Goal: Task Accomplishment & Management: Complete application form

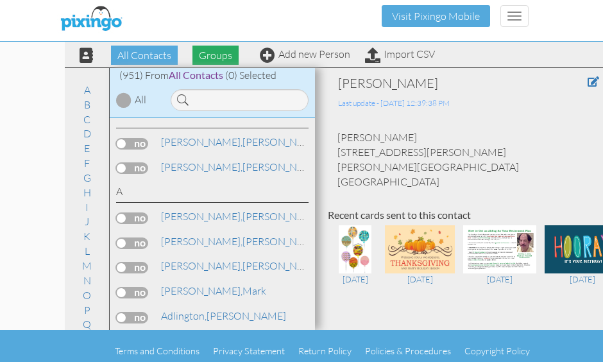
click at [215, 52] on span "Groups" at bounding box center [215, 55] width 46 height 19
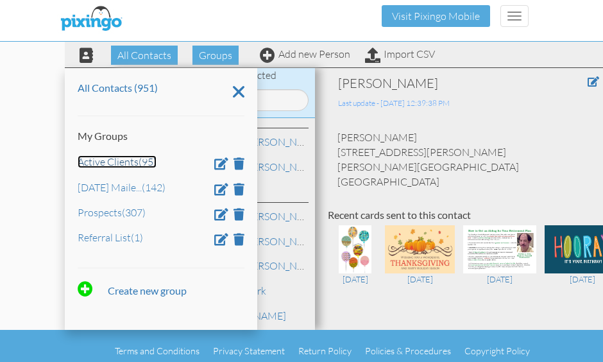
click at [99, 162] on link "Active Clients (95)" at bounding box center [117, 161] width 79 height 13
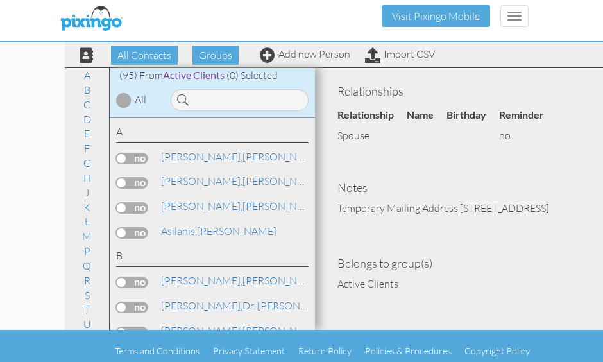
scroll to position [290, 0]
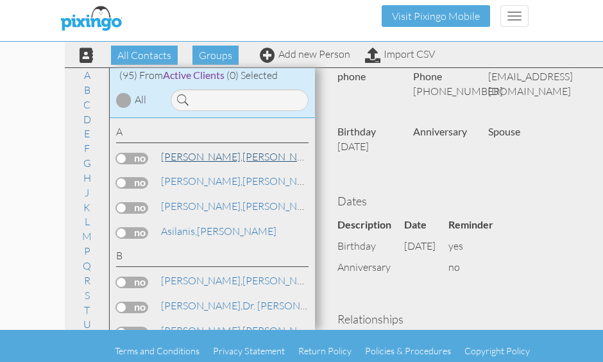
click at [187, 155] on span "[PERSON_NAME]," at bounding box center [201, 156] width 81 height 13
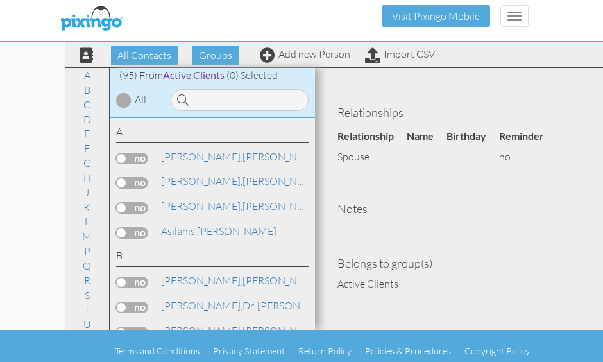
scroll to position [511, 0]
click at [183, 182] on span "[PERSON_NAME]," at bounding box center [201, 180] width 81 height 13
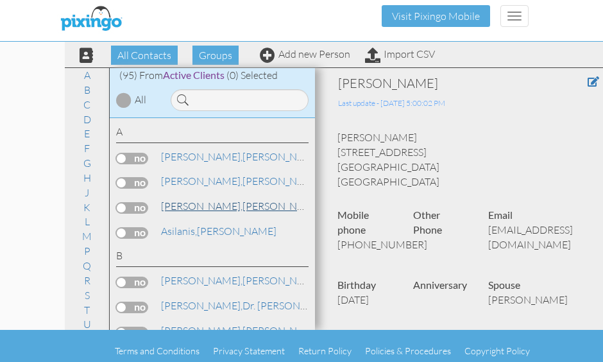
click at [181, 207] on span "[PERSON_NAME]," at bounding box center [201, 205] width 81 height 13
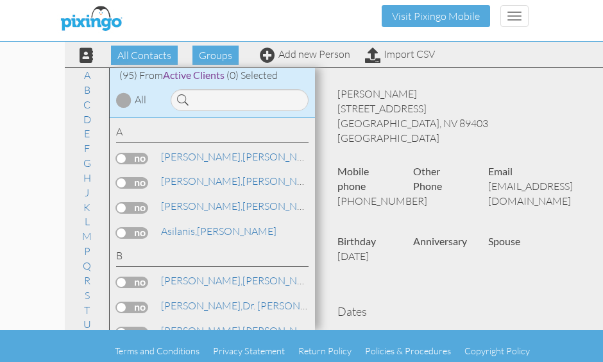
scroll to position [64, 0]
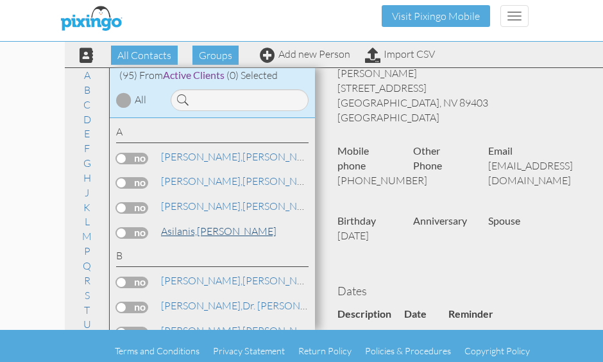
click at [187, 229] on span "Asilanis," at bounding box center [179, 231] width 36 height 13
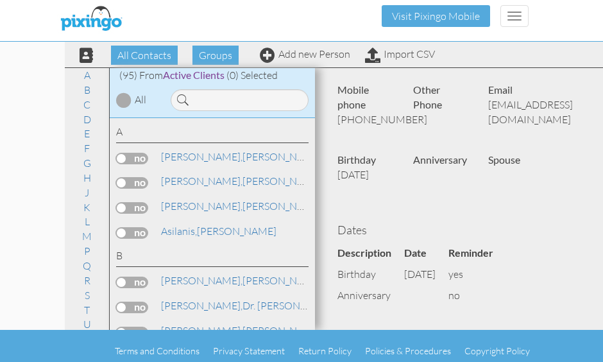
scroll to position [128, 0]
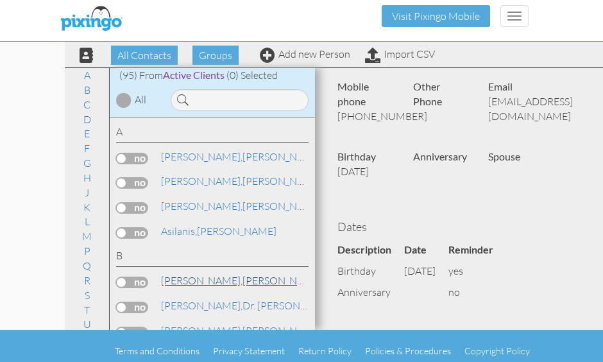
click at [199, 281] on span "[PERSON_NAME]," at bounding box center [201, 280] width 81 height 13
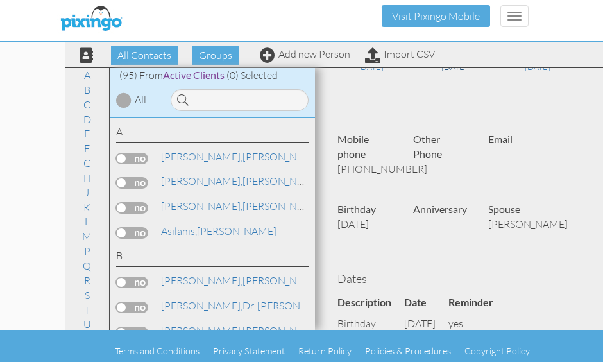
scroll to position [257, 0]
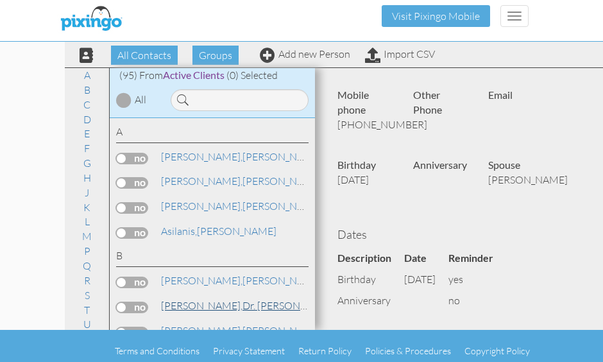
click at [189, 303] on span "[PERSON_NAME]," at bounding box center [201, 305] width 81 height 13
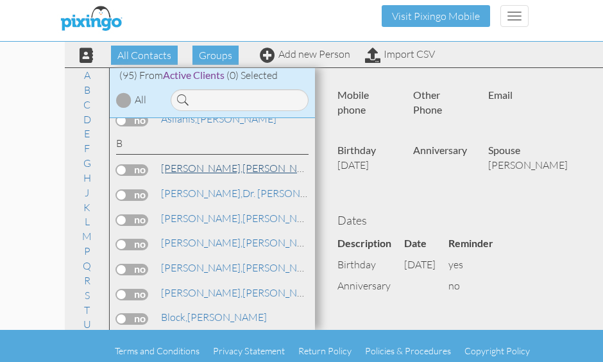
scroll to position [128, 0]
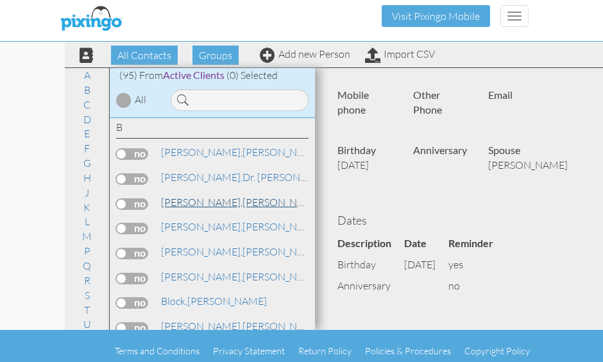
click at [185, 200] on span "[PERSON_NAME]," at bounding box center [201, 202] width 81 height 13
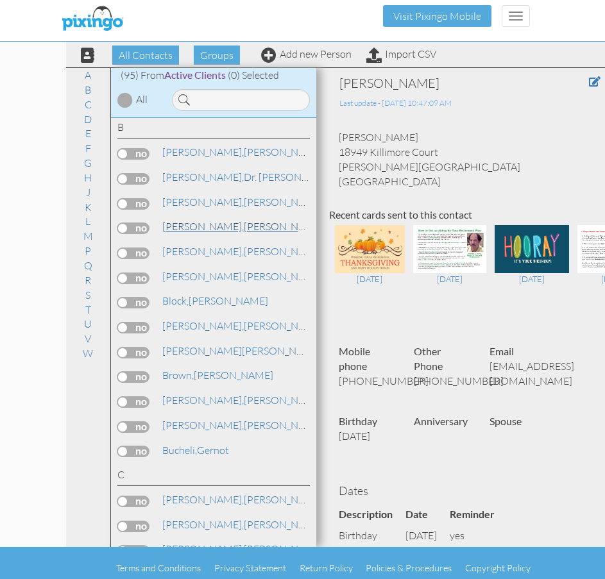
click at [178, 226] on span "[PERSON_NAME]," at bounding box center [202, 226] width 81 height 13
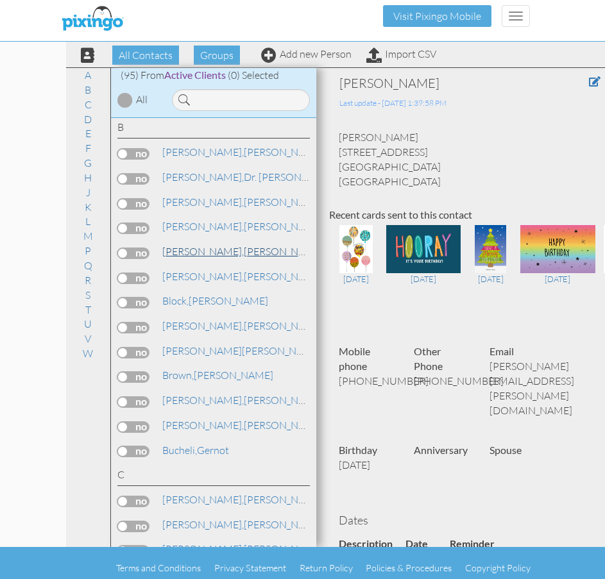
click at [179, 251] on span "[PERSON_NAME]," at bounding box center [202, 251] width 81 height 13
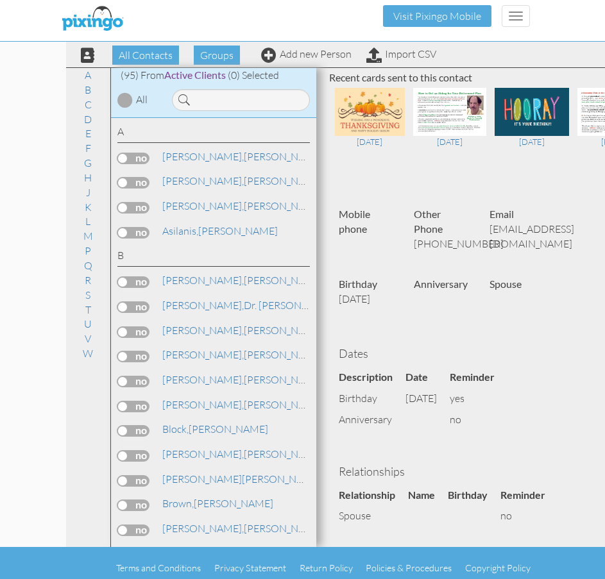
scroll to position [64, 0]
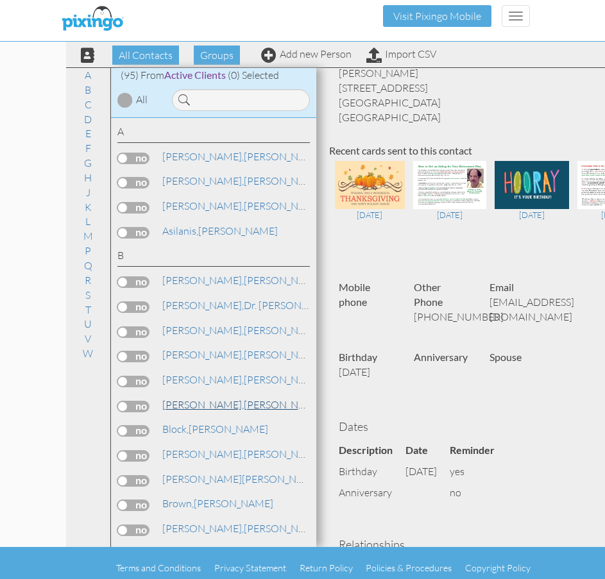
click at [173, 361] on span "[PERSON_NAME]," at bounding box center [202, 404] width 81 height 13
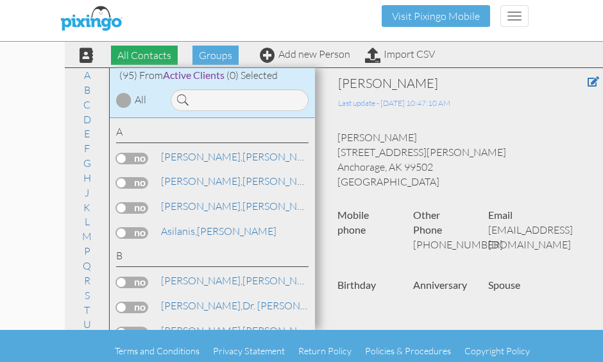
click at [145, 56] on span "All Contacts" at bounding box center [144, 55] width 67 height 19
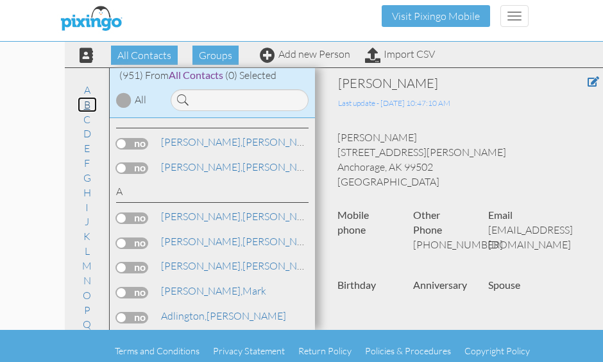
click at [83, 104] on link "B" at bounding box center [87, 104] width 19 height 15
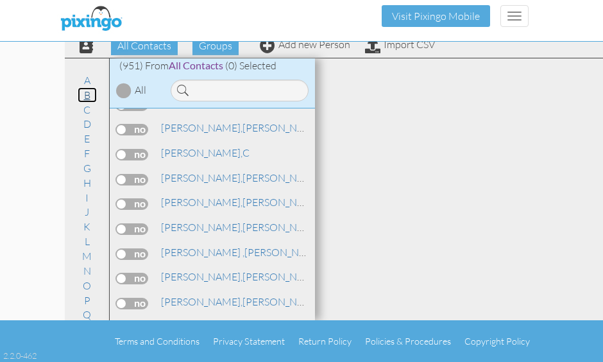
scroll to position [1537, 0]
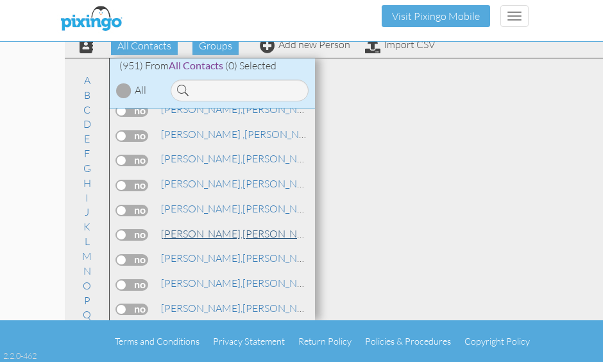
click at [180, 232] on span "[PERSON_NAME]," at bounding box center [201, 233] width 81 height 13
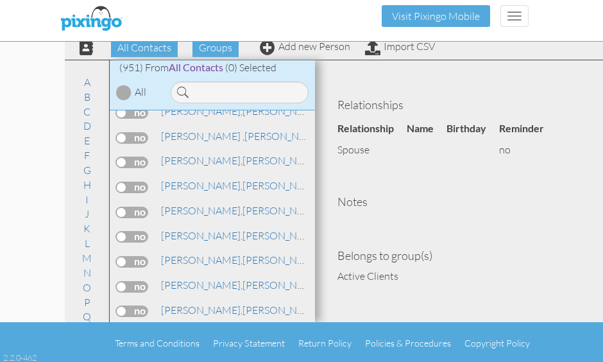
scroll to position [10, 0]
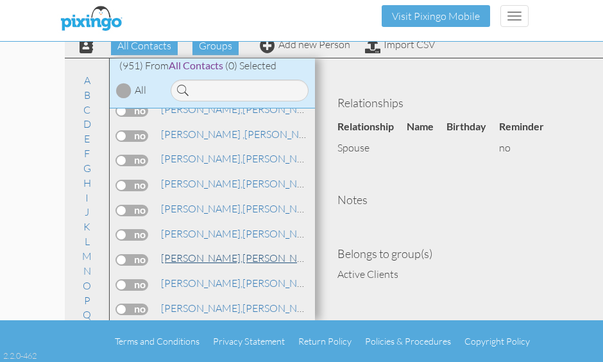
click at [174, 261] on span "[PERSON_NAME]," at bounding box center [201, 257] width 81 height 13
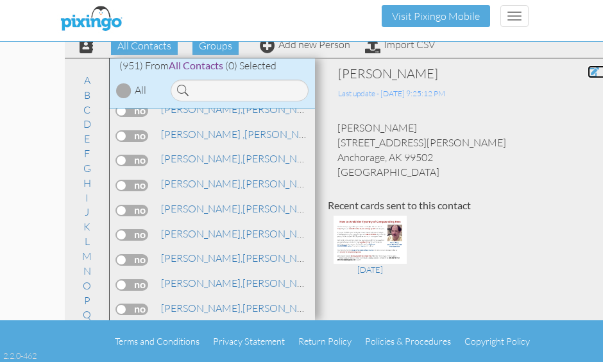
click at [588, 72] on span at bounding box center [594, 72] width 12 height 10
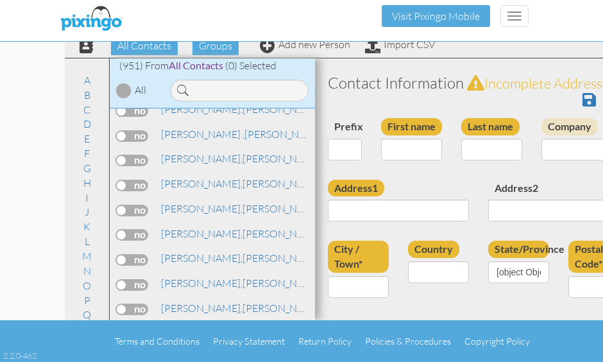
type input "[PERSON_NAME]"
type input "Benson"
type input "8452 Sara Lynn Place #43"
type input "Anchorage"
type input "99502"
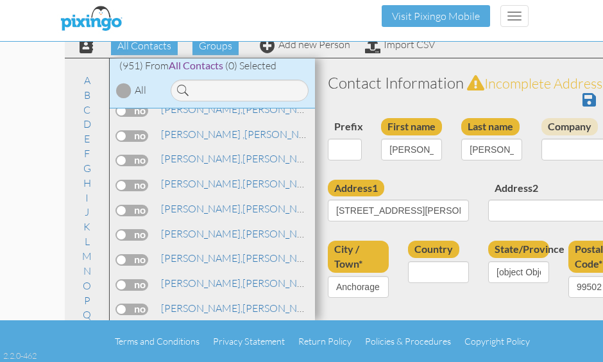
select select "object:5142"
select select "object:5387"
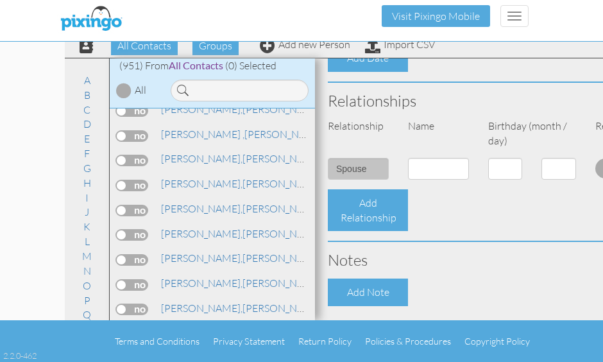
scroll to position [634, 0]
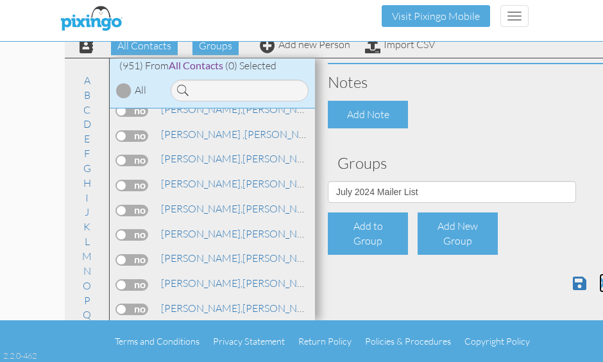
click at [599, 283] on span at bounding box center [604, 282] width 11 height 15
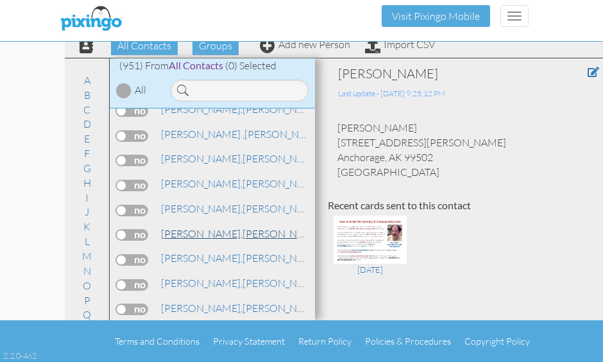
click at [183, 236] on span "[PERSON_NAME]," at bounding box center [201, 233] width 81 height 13
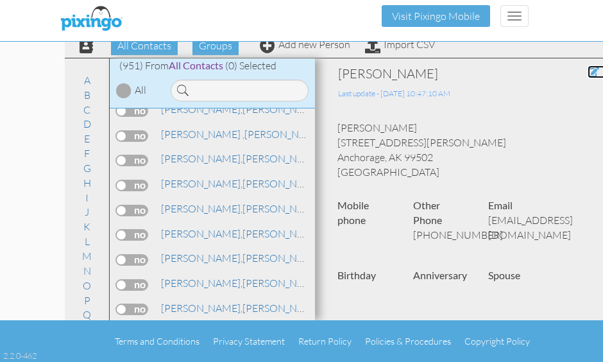
click at [588, 69] on span at bounding box center [594, 72] width 12 height 10
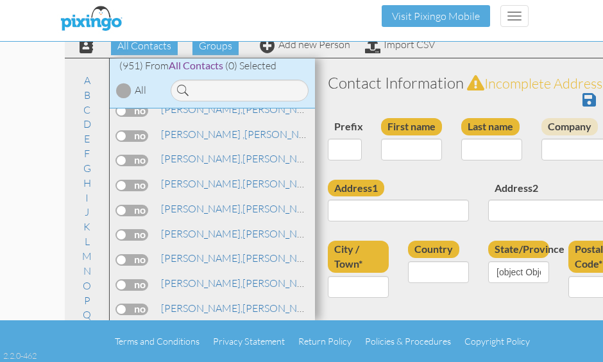
type input "[PERSON_NAME]"
type input "Benson"
type input "8452 Sara Lynn Place #43"
type input "Anchorage"
type input "99502"
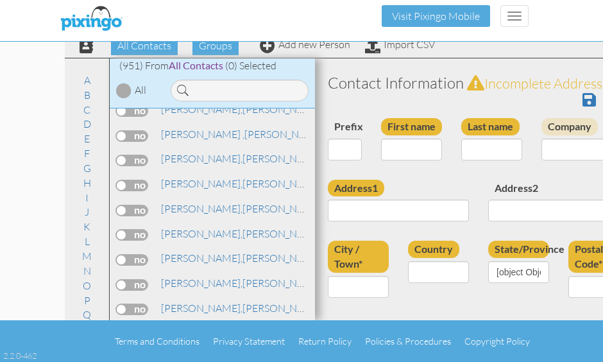
type input "(907)317-7785"
type input "benson_kirk@asdk12.org"
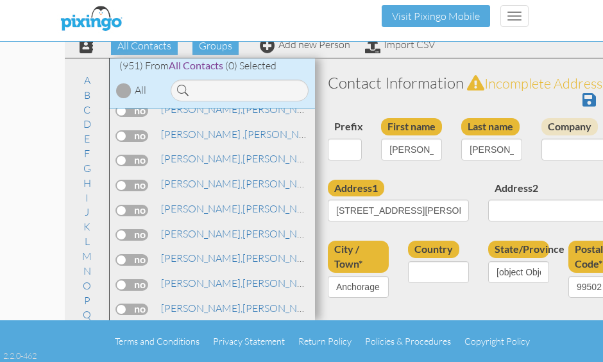
select select "object:5142"
select select "object:5387"
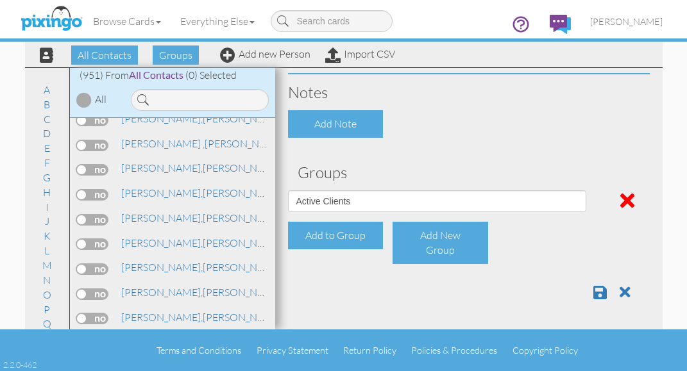
scroll to position [590, 0]
click at [602, 192] on span at bounding box center [627, 201] width 14 height 21
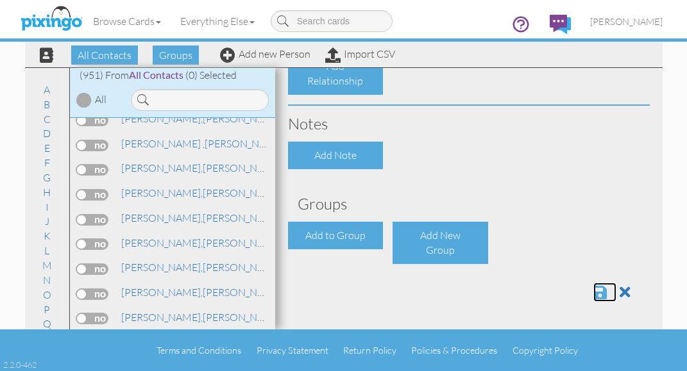
click at [593, 291] on span at bounding box center [599, 292] width 13 height 15
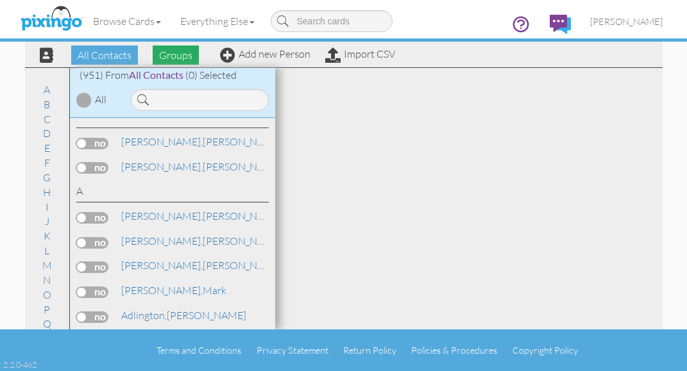
click at [171, 55] on span "Groups" at bounding box center [176, 55] width 46 height 19
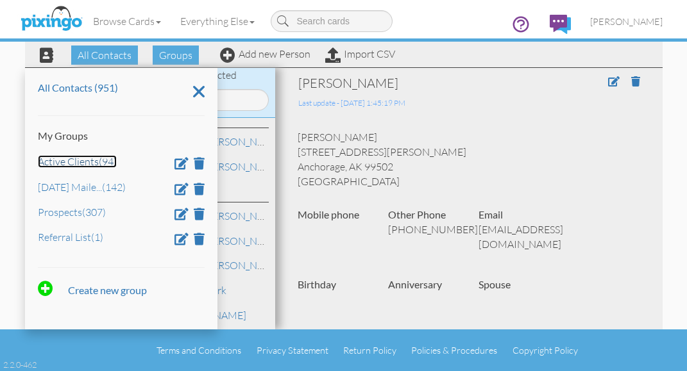
click at [70, 158] on link "Active Clients (94)" at bounding box center [77, 161] width 79 height 13
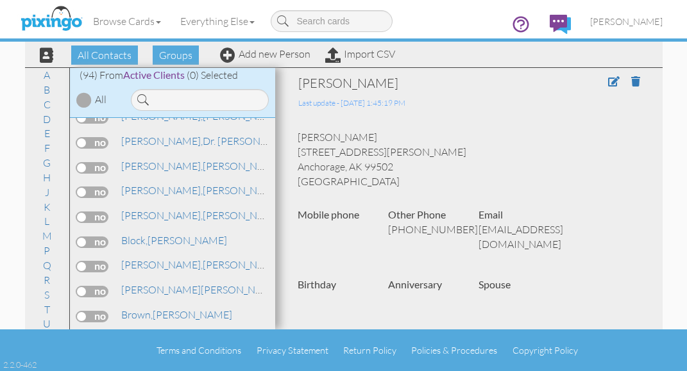
scroll to position [128, 0]
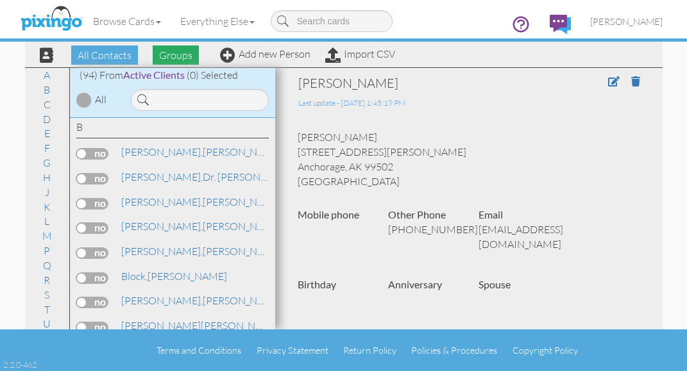
click at [182, 58] on span "Groups" at bounding box center [176, 55] width 46 height 19
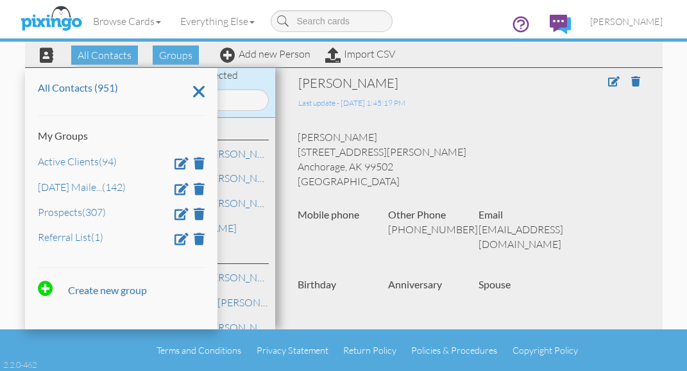
scroll to position [0, 0]
click at [182, 51] on span "Groups" at bounding box center [176, 55] width 46 height 19
click at [61, 162] on link "Active Clients (94)" at bounding box center [77, 161] width 79 height 13
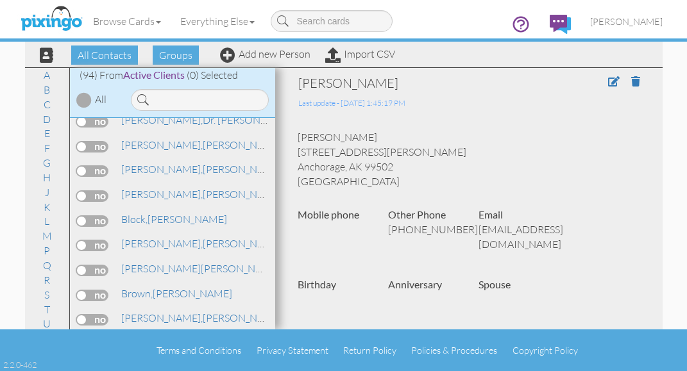
scroll to position [192, 0]
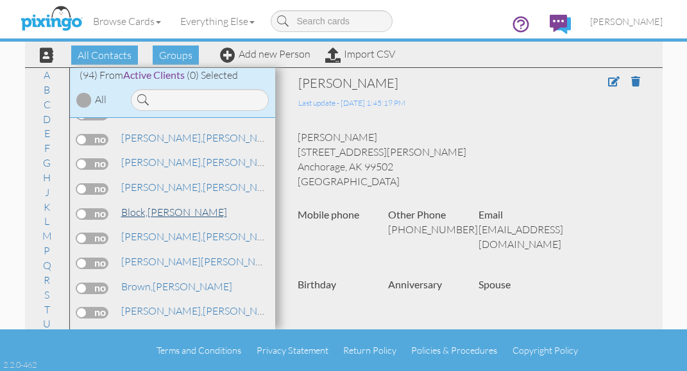
click at [147, 210] on span "Block," at bounding box center [134, 212] width 26 height 13
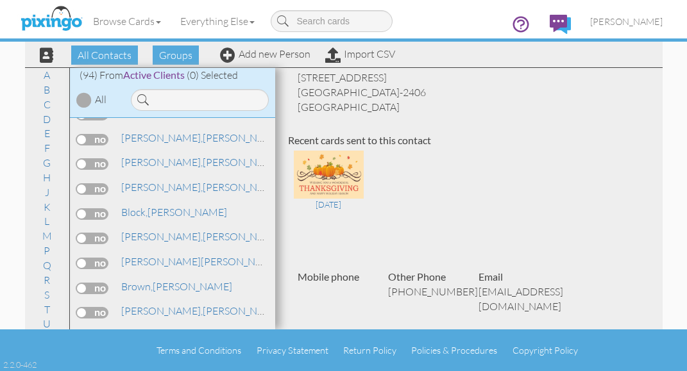
scroll to position [257, 0]
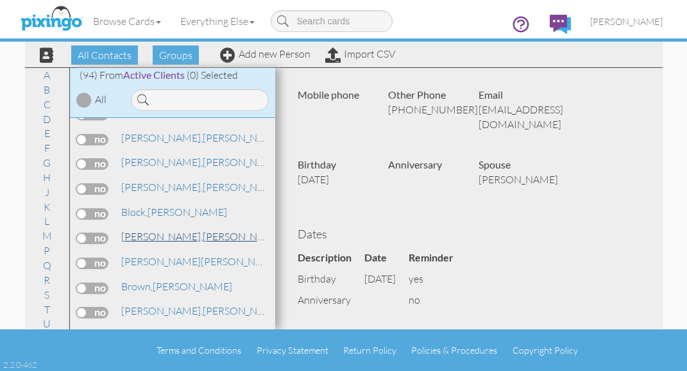
click at [133, 241] on span "[PERSON_NAME]," at bounding box center [161, 236] width 81 height 13
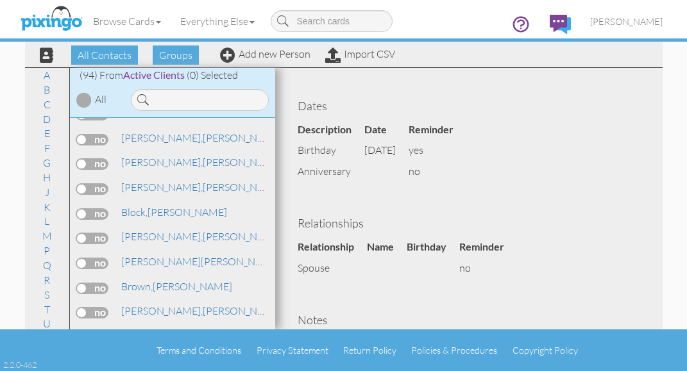
scroll to position [385, 0]
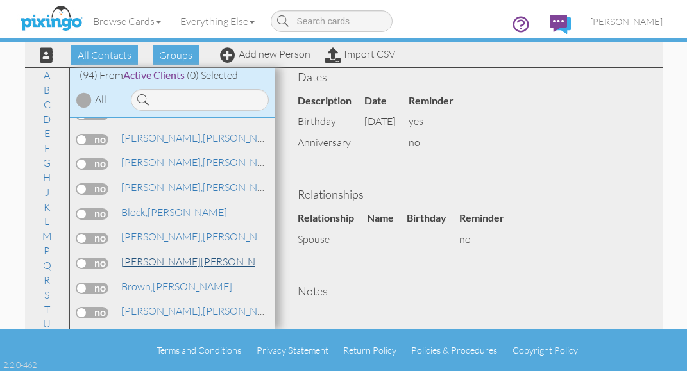
click at [139, 260] on span "[PERSON_NAME]" at bounding box center [161, 261] width 80 height 13
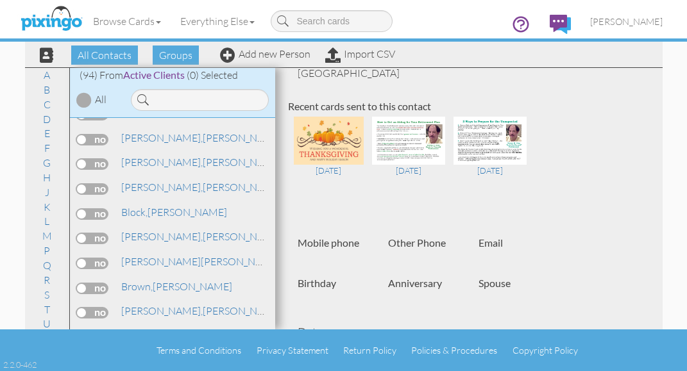
scroll to position [42, 0]
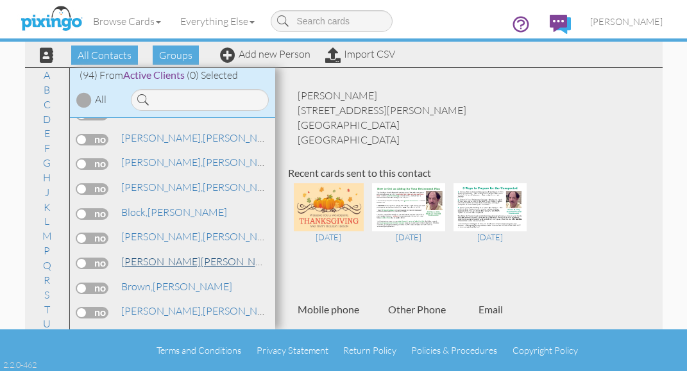
click at [130, 259] on span "[PERSON_NAME]" at bounding box center [161, 261] width 80 height 13
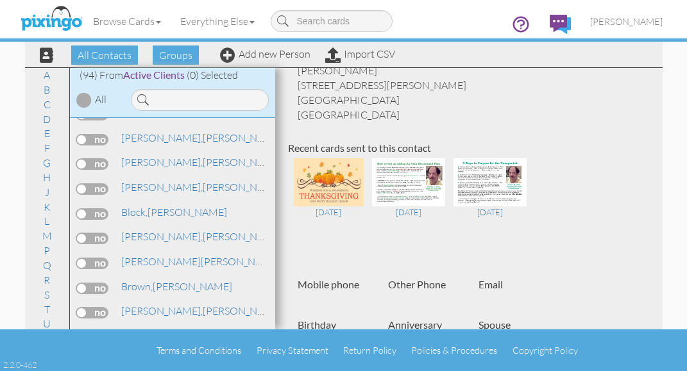
scroll to position [0, 0]
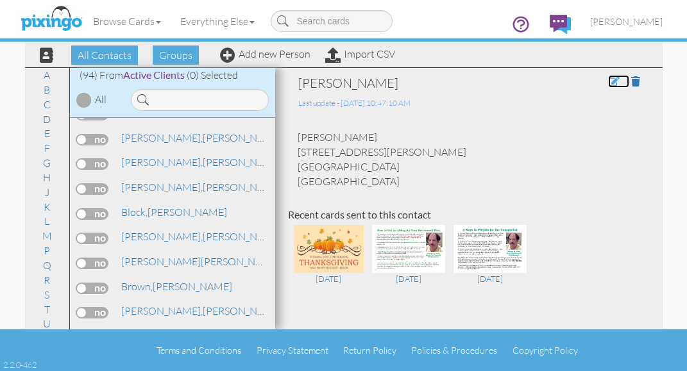
click at [608, 78] on span at bounding box center [614, 81] width 12 height 10
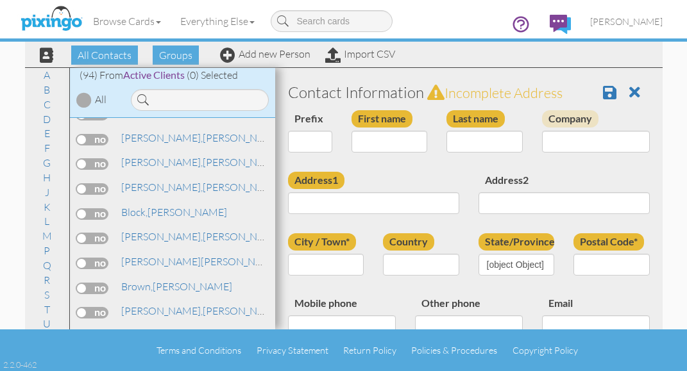
type input "[PERSON_NAME]"
type input "Brauer, Jr"
type input "6830 Maynard Avenue"
type input "West Hills"
type input "91307"
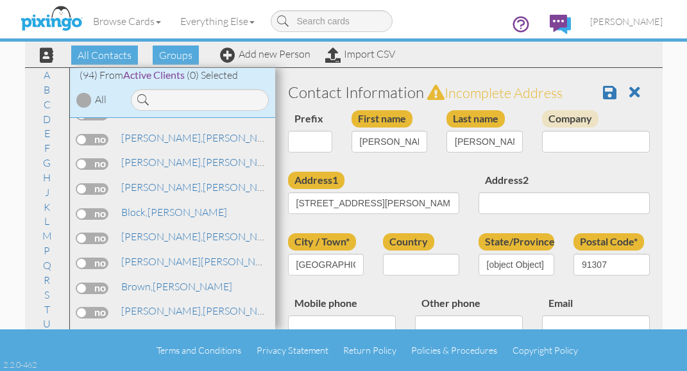
select select "object:3190"
select select "object:3435"
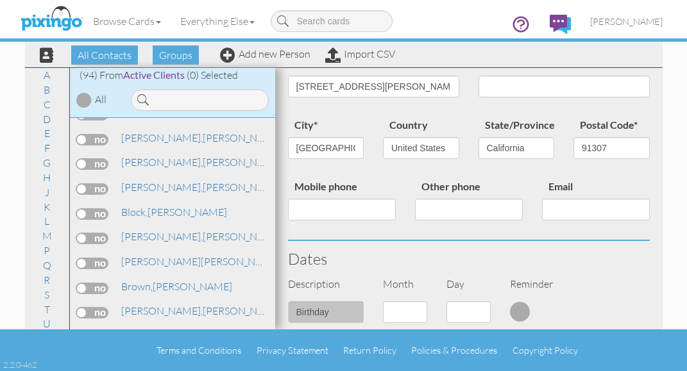
scroll to position [192, 0]
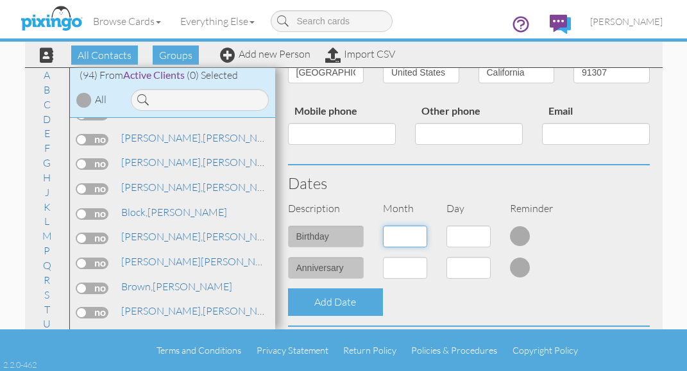
click at [419, 238] on select "1 - Jan 2 - Feb 3 - Mar 4 - Apr 5 - May 6 - Jun 7 - Jul 8 - Aug 9 - Sep 10 - Oc…" at bounding box center [405, 237] width 44 height 22
select select "object:3511"
click at [383, 226] on select "1 - Jan 2 - Feb 3 - Mar 4 - Apr 5 - May 6 - Jun 7 - Jul 8 - Aug 9 - Sep 10 - Oc…" at bounding box center [405, 237] width 44 height 22
click at [477, 237] on select "1 2 3 4 5 6 7 8 9 10 11 12 13 14 15 16 17 18 19 20 21 22 23 24 25 26 27 28 29 30" at bounding box center [468, 237] width 44 height 22
select select "number:23"
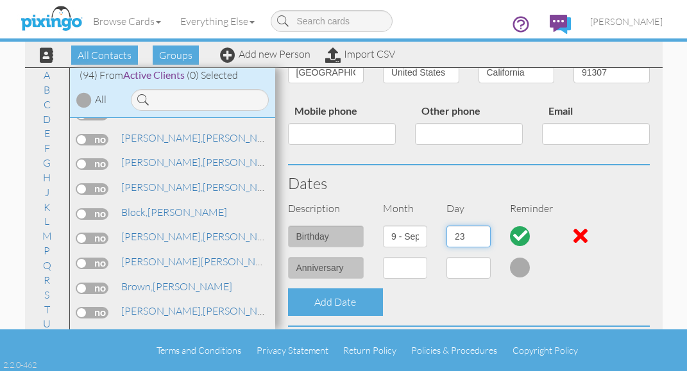
click at [446, 226] on select "1 2 3 4 5 6 7 8 9 10 11 12 13 14 15 16 17 18 19 20 21 22 23 24 25 26 27 28 29 30" at bounding box center [468, 237] width 44 height 22
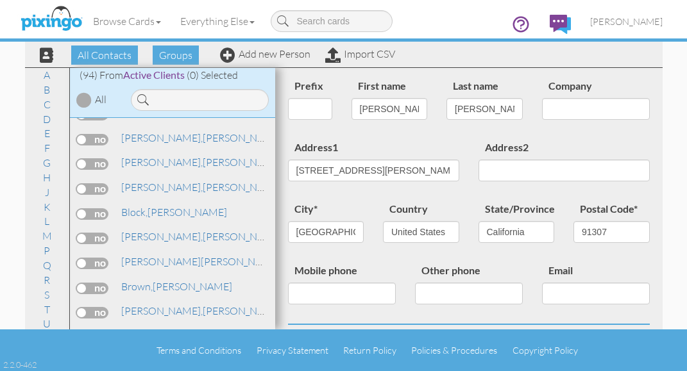
scroll to position [0, 0]
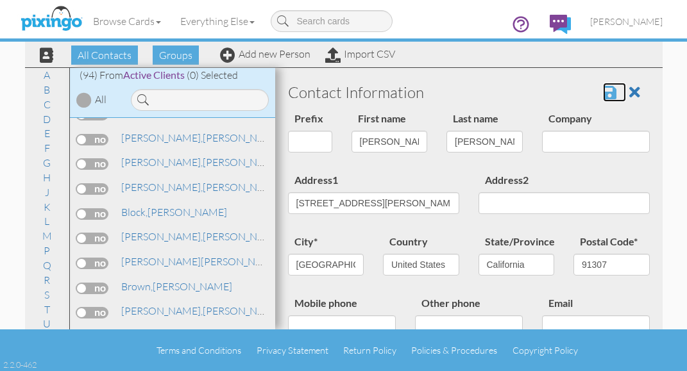
click at [603, 89] on span at bounding box center [609, 92] width 13 height 15
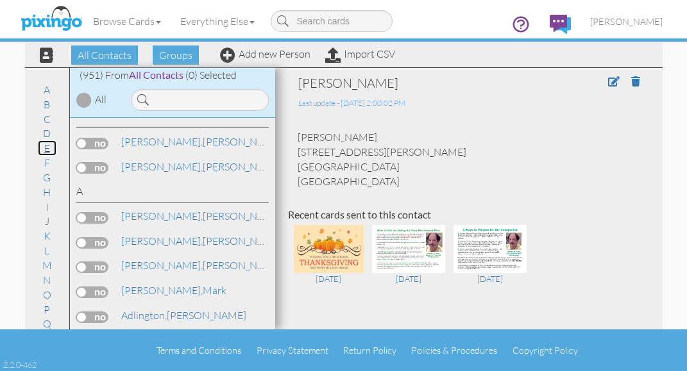
click at [39, 148] on link "E" at bounding box center [47, 147] width 19 height 15
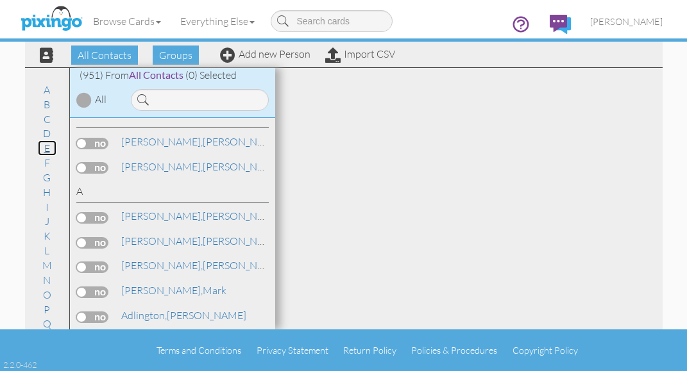
scroll to position [5253, 0]
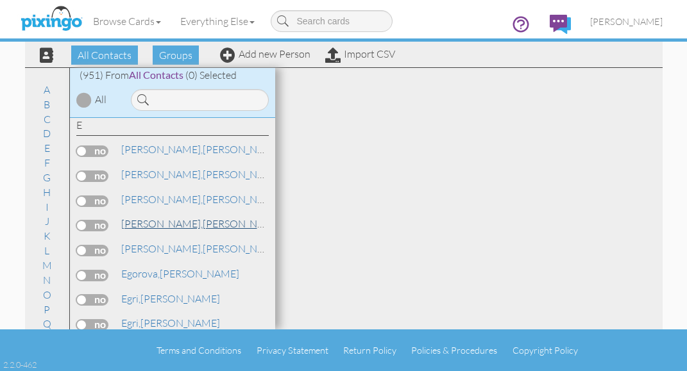
click at [157, 225] on span "[PERSON_NAME]," at bounding box center [161, 223] width 81 height 13
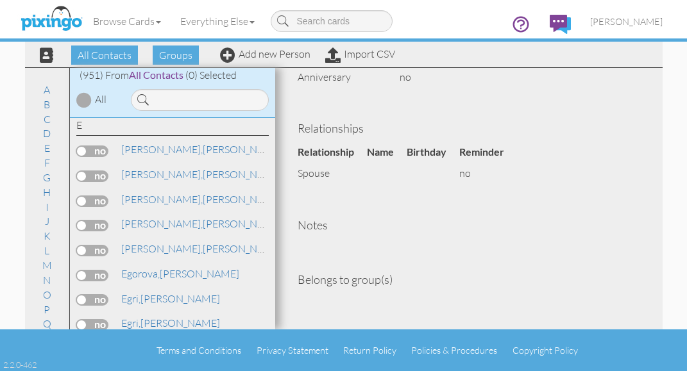
scroll to position [294, 0]
click at [145, 250] on span "[PERSON_NAME]," at bounding box center [161, 248] width 81 height 13
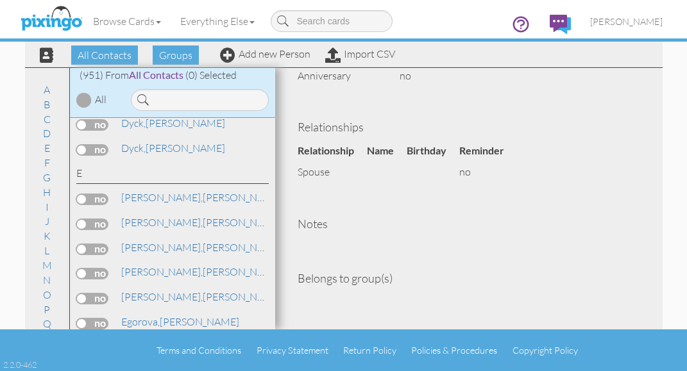
scroll to position [5253, 0]
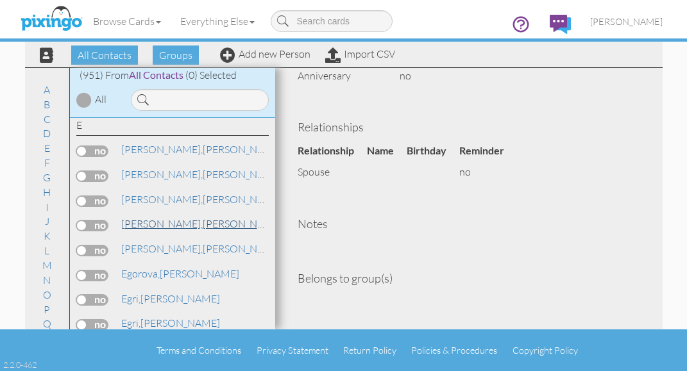
click at [153, 226] on span "[PERSON_NAME]," at bounding box center [161, 223] width 81 height 13
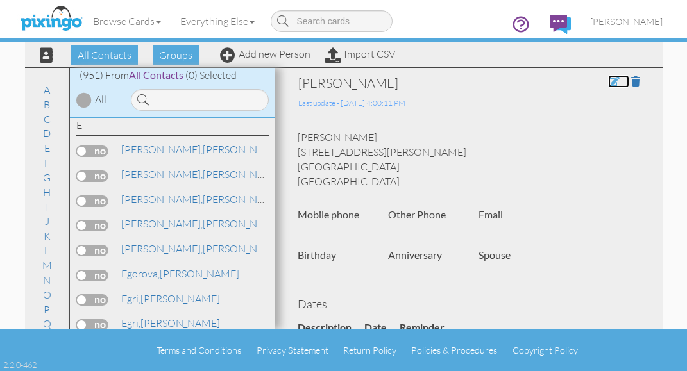
click at [608, 80] on span at bounding box center [614, 81] width 12 height 10
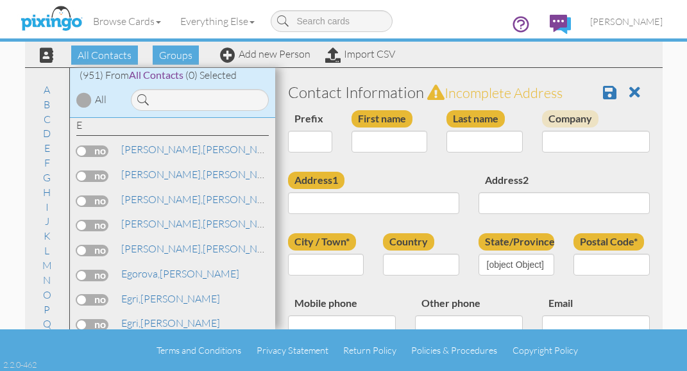
type input "[PERSON_NAME]"
type input "Edwards"
type input "[STREET_ADDRESS][PERSON_NAME]"
type input "[GEOGRAPHIC_DATA]"
type input "91307"
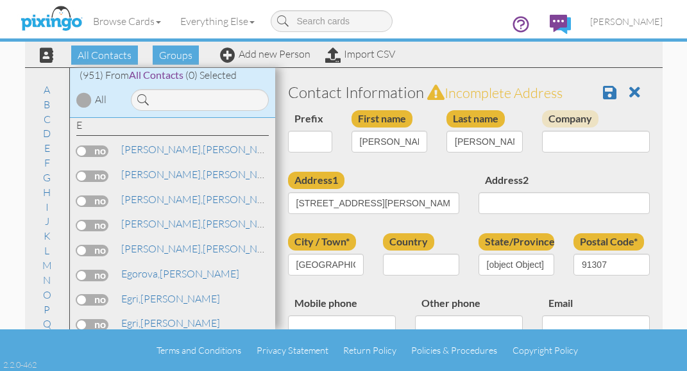
select select "object:3135"
select select "object:3380"
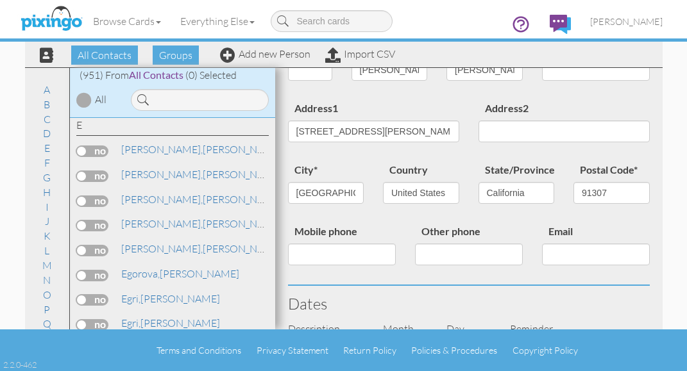
scroll to position [257, 0]
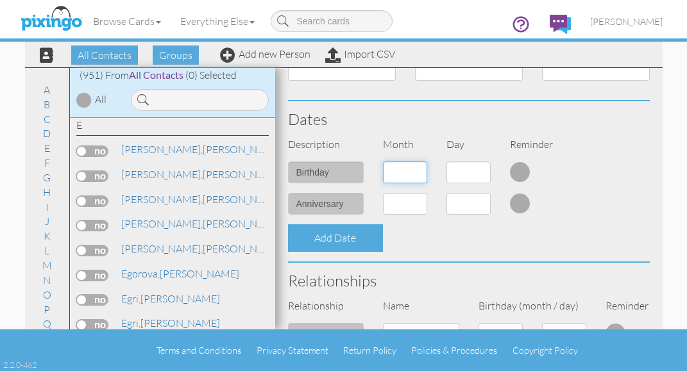
click at [412, 173] on select "1 - Jan 2 - Feb 3 - Mar 4 - Apr 5 - May 6 - Jun 7 - Jul 8 - Aug 9 - Sep 10 - Oc…" at bounding box center [405, 173] width 44 height 22
select select "object:3452"
click at [383, 162] on select "1 - Jan 2 - Feb 3 - Mar 4 - Apr 5 - May 6 - Jun 7 - Jul 8 - Aug 9 - Sep 10 - Oc…" at bounding box center [405, 173] width 44 height 22
click at [478, 174] on select "1 2 3 4 5 6 7 8 9 10 11 12 13 14 15 16 17 18 19 20 21 22 23 24 25 26 27 28 29 3…" at bounding box center [468, 173] width 44 height 22
select select "number:7"
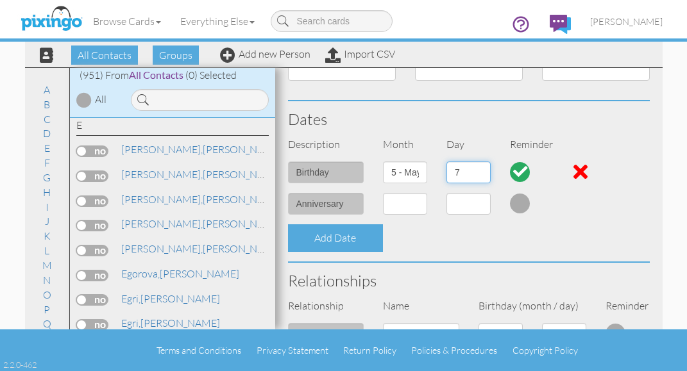
click at [446, 162] on select "1 2 3 4 5 6 7 8 9 10 11 12 13 14 15 16 17 18 19 20 21 22 23 24 25 26 27 28 29 3…" at bounding box center [468, 173] width 44 height 22
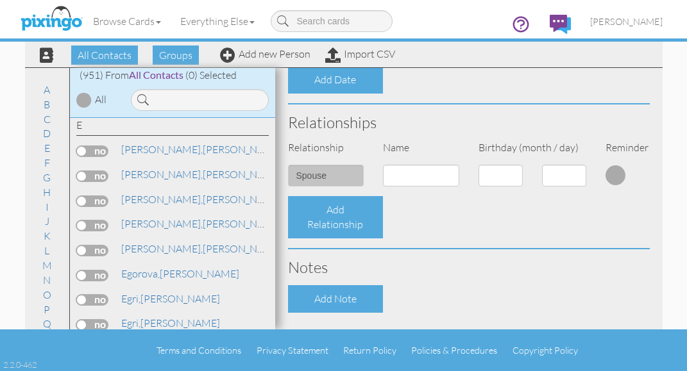
scroll to position [449, 0]
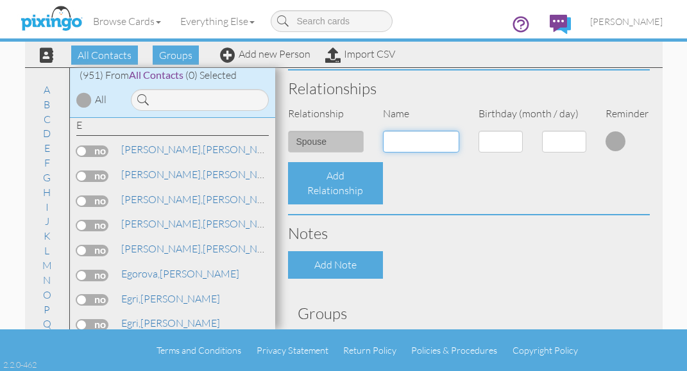
click at [409, 142] on input at bounding box center [421, 142] width 76 height 22
click at [407, 144] on input at bounding box center [421, 142] width 76 height 22
type input "Walter Brauer"
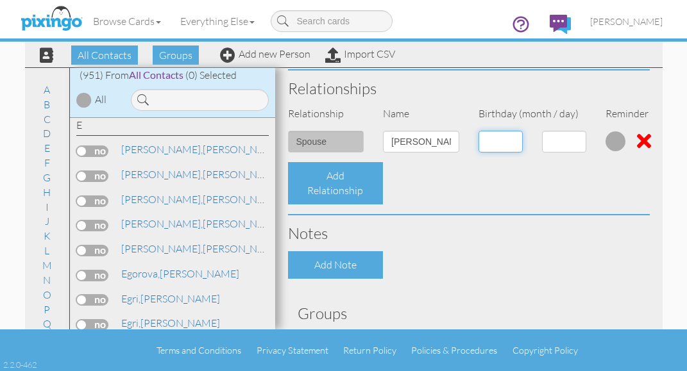
click at [513, 142] on select "1 - [DATE] - [DATE] - [DATE] - [DATE] - [DATE] - [DATE] - [DATE] - [DATE] - [DA…" at bounding box center [501, 142] width 44 height 22
select select "object:3456"
click at [479, 131] on select "1 - [DATE] - [DATE] - [DATE] - [DATE] - [DATE] - [DATE] - [DATE] - [DATE] - [DA…" at bounding box center [501, 142] width 44 height 22
click at [572, 141] on select "1 2 3 4 5 6 7 8 9 10 11 12 13 14 15 16 17 18 19 20 21 22 23 24 25 26 27 28 29 30" at bounding box center [564, 142] width 44 height 22
select select "number:23"
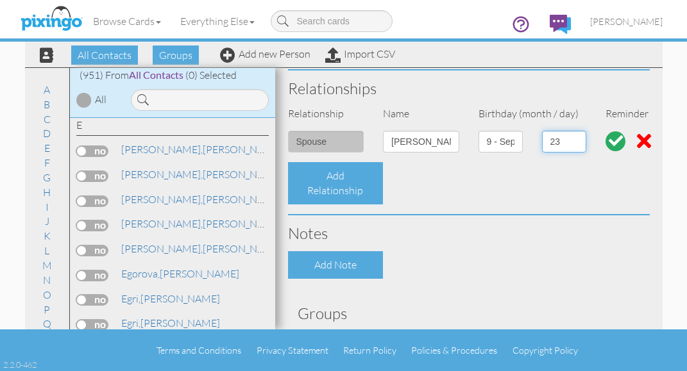
click at [542, 131] on select "1 2 3 4 5 6 7 8 9 10 11 12 13 14 15 16 17 18 19 20 21 22 23 24 25 26 27 28 29 30" at bounding box center [564, 142] width 44 height 22
click at [609, 139] on div at bounding box center [616, 141] width 14 height 14
click at [606, 139] on div at bounding box center [616, 141] width 21 height 21
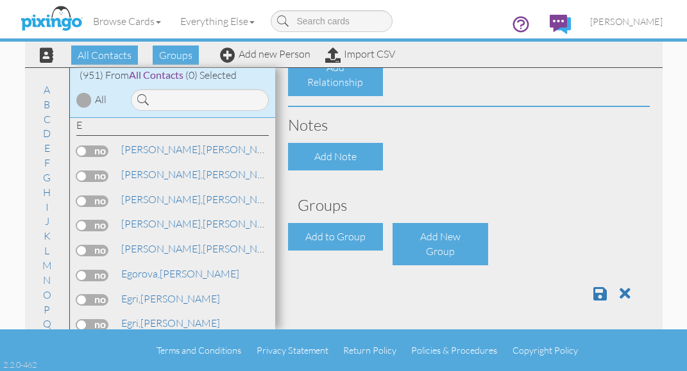
scroll to position [559, 0]
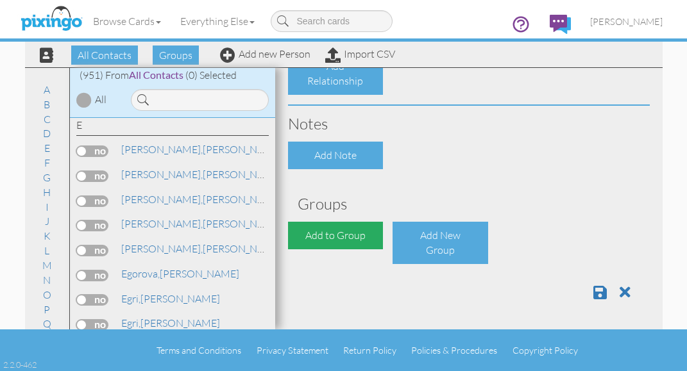
click at [317, 235] on div "Add to Group" at bounding box center [336, 236] width 96 height 28
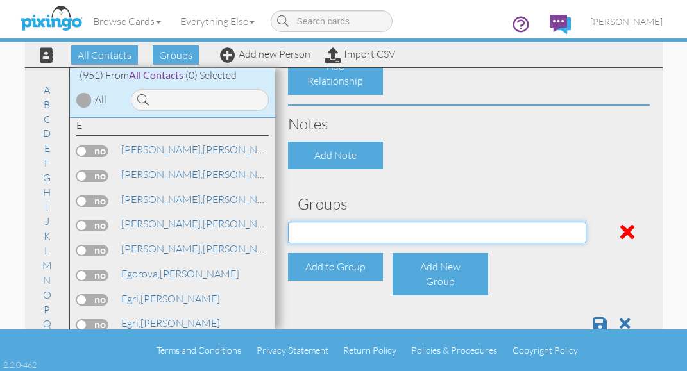
click at [572, 228] on select "Active Clients July 2024 Mailer List Prospects Referral List" at bounding box center [437, 233] width 298 height 22
select select "object:3466"
click at [288, 222] on select "Active Clients July 2024 Mailer List Prospects Referral List" at bounding box center [437, 233] width 298 height 22
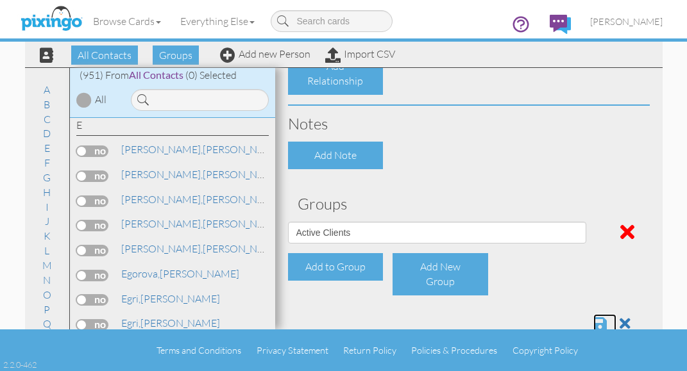
click at [593, 320] on span at bounding box center [599, 323] width 13 height 15
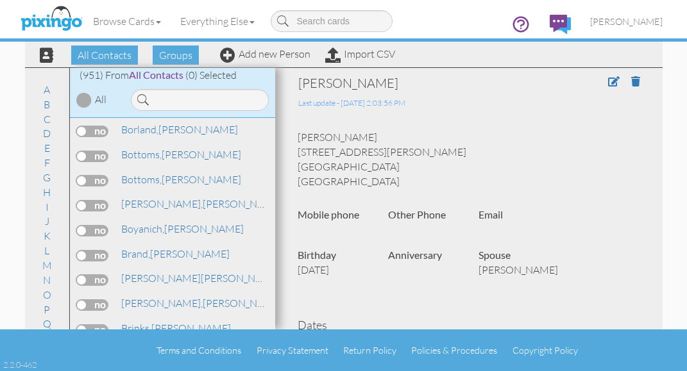
scroll to position [2117, 0]
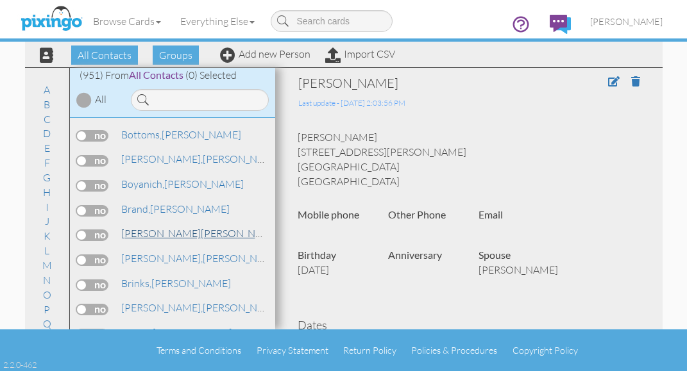
click at [149, 231] on span "[PERSON_NAME]" at bounding box center [161, 233] width 80 height 13
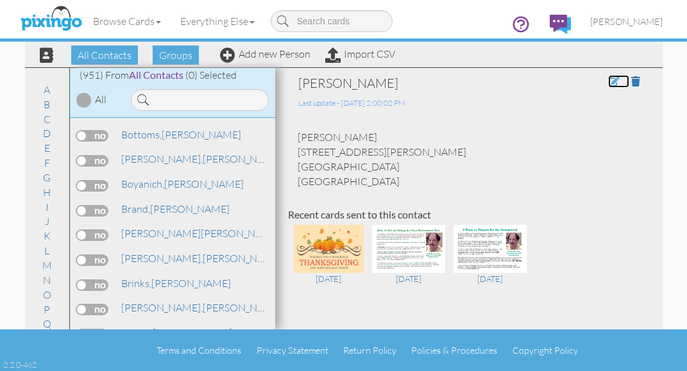
click at [608, 81] on span at bounding box center [614, 81] width 12 height 10
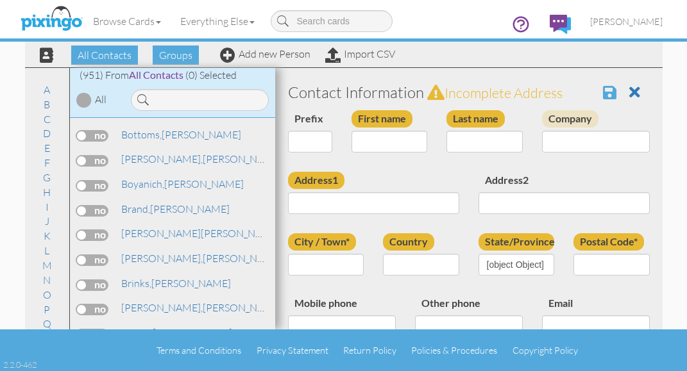
type input "[PERSON_NAME]"
type input "Brauer, Jr"
type input "6830 Maynard Avenue"
type input "West Hills"
type input "91307"
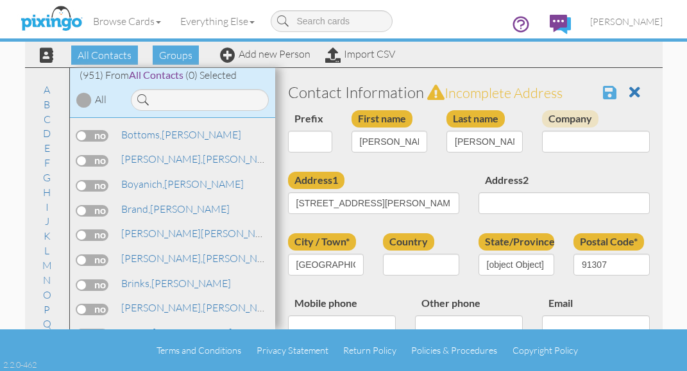
select select "object:3132"
select select "object:3377"
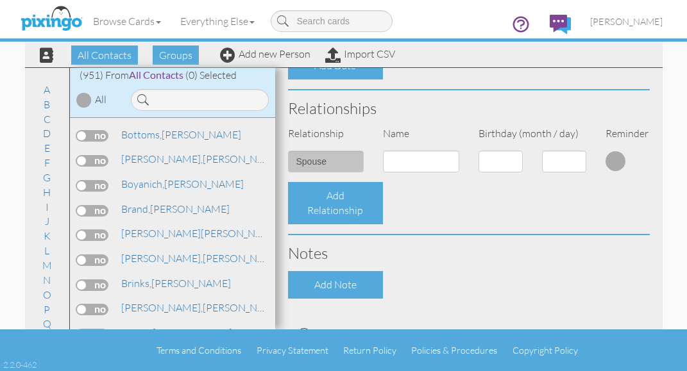
scroll to position [449, 0]
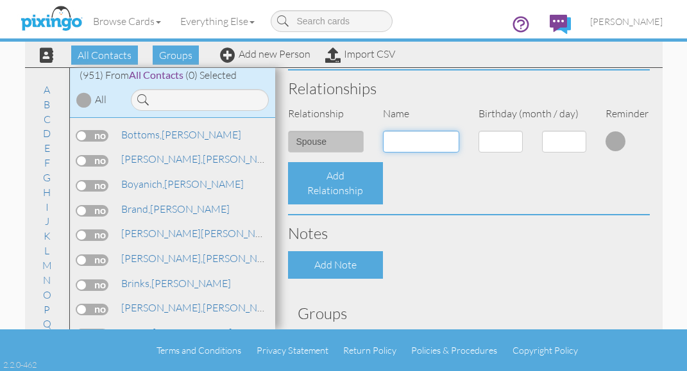
click at [419, 147] on input at bounding box center [421, 142] width 76 height 22
type input "[PERSON_NAME]"
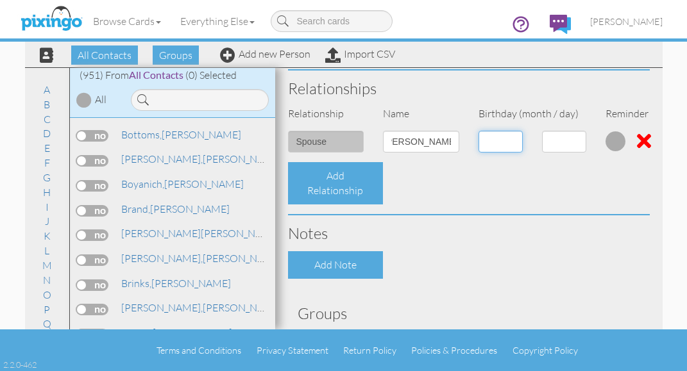
scroll to position [0, 0]
click at [511, 142] on select "1 - Jan 2 - Feb 3 - Mar 4 - Apr 5 - May 6 - Jun 7 - Jul 8 - Aug 9 - Sep 10 - Oc…" at bounding box center [501, 142] width 44 height 22
select select "object:3118"
click at [479, 131] on select "1 - Jan 2 - Feb 3 - Mar 4 - Apr 5 - May 6 - Jun 7 - Jul 8 - Aug 9 - Sep 10 - Oc…" at bounding box center [501, 142] width 44 height 22
click at [575, 142] on select "1 2 3 4 5 6 7 8 9 10 11 12 13 14 15 16 17 18 19 20 21 22 23 24 25 26 27 28 29 3…" at bounding box center [564, 142] width 44 height 22
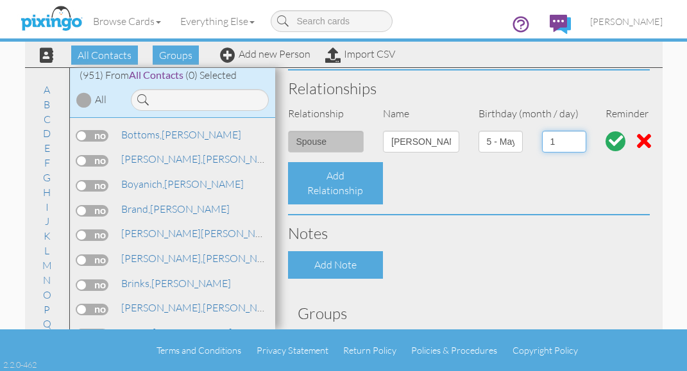
select select "number:7"
click at [542, 131] on select "1 2 3 4 5 6 7 8 9 10 11 12 13 14 15 16 17 18 19 20 21 22 23 24 25 26 27 28 29 3…" at bounding box center [564, 142] width 44 height 22
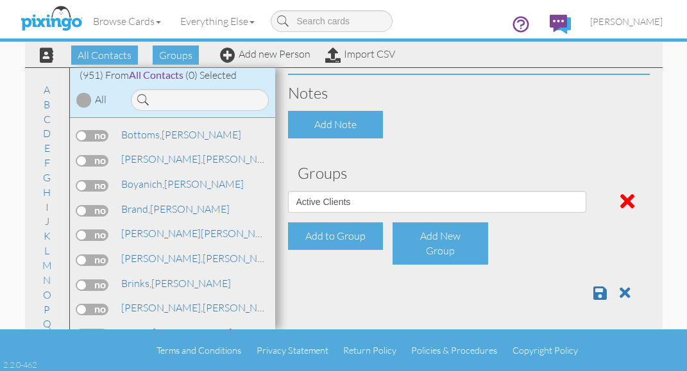
scroll to position [590, 0]
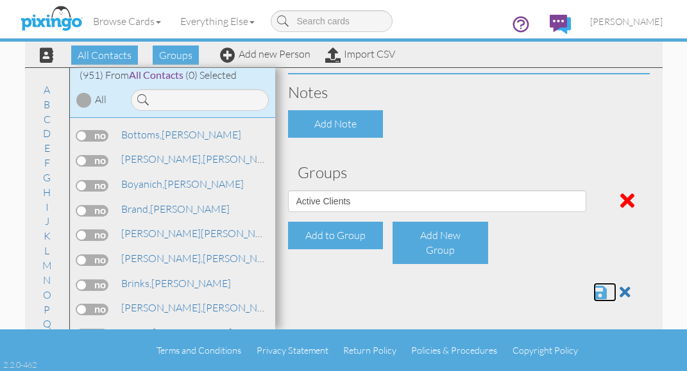
click at [593, 291] on span at bounding box center [599, 292] width 13 height 15
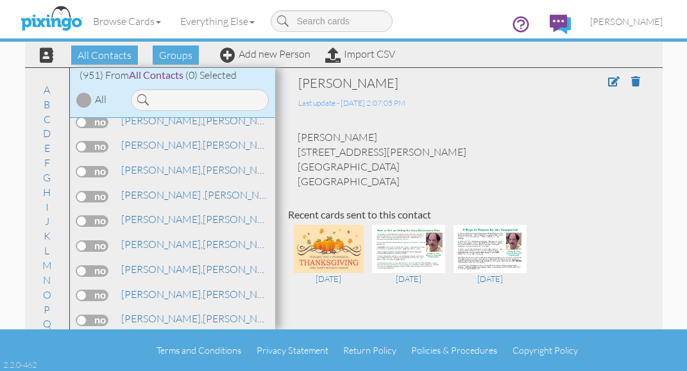
scroll to position [1732, 0]
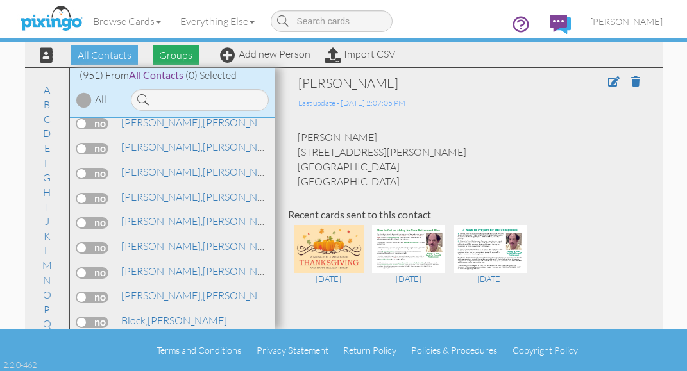
click at [174, 52] on span "Groups" at bounding box center [176, 55] width 46 height 19
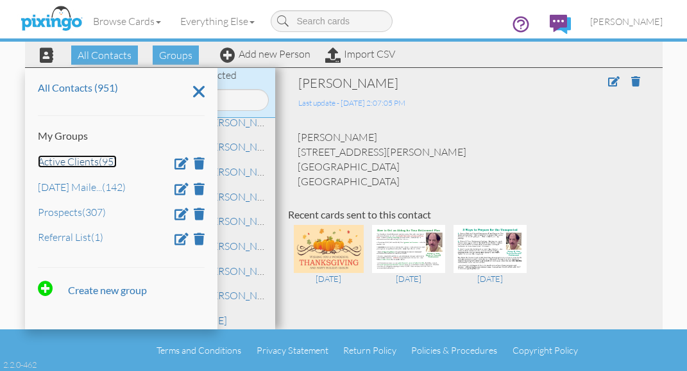
click at [67, 165] on link "Active Clients (95)" at bounding box center [77, 161] width 79 height 13
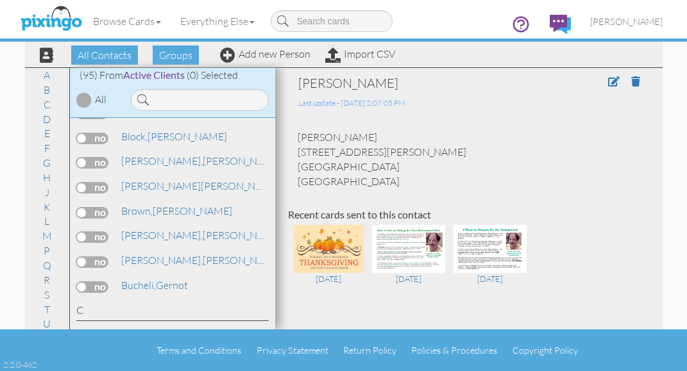
scroll to position [212, 0]
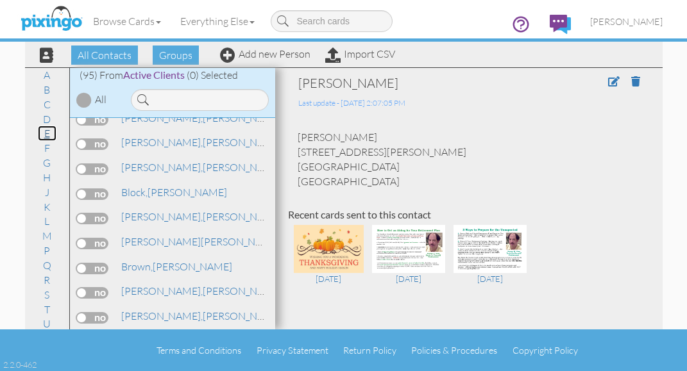
click at [42, 130] on link "E" at bounding box center [47, 133] width 19 height 15
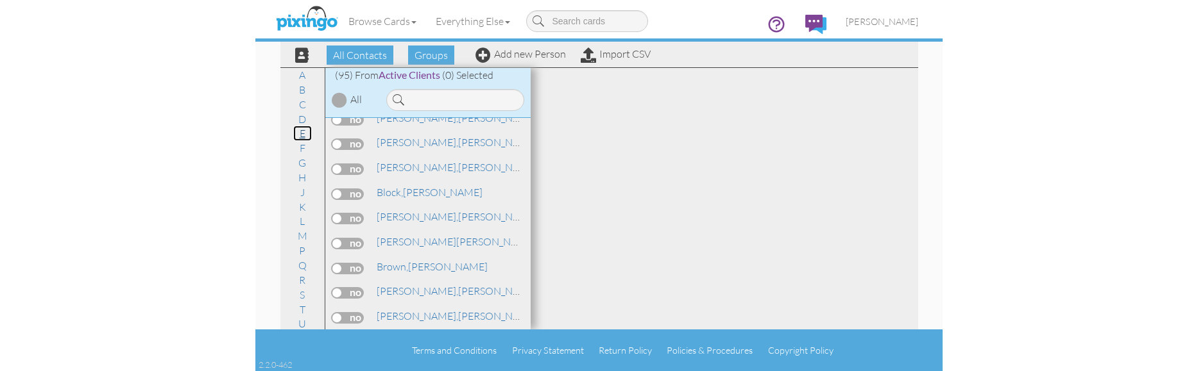
scroll to position [751, 0]
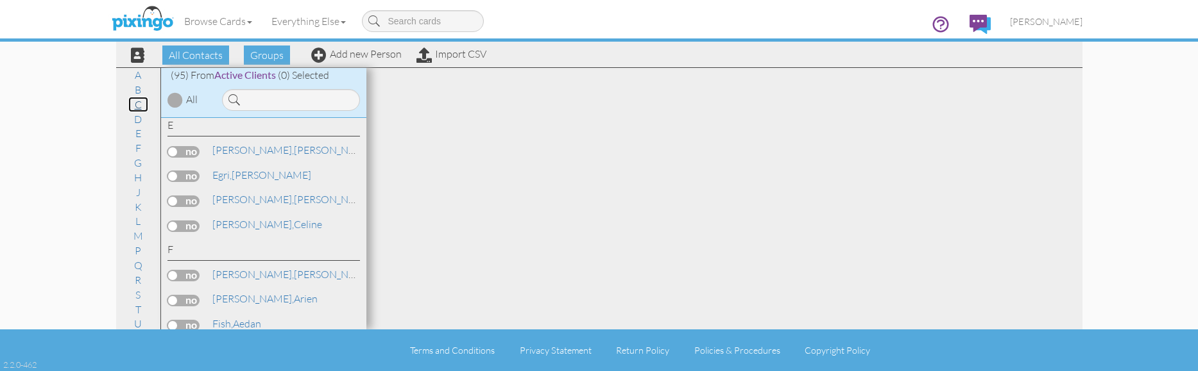
click at [133, 106] on link "C" at bounding box center [138, 104] width 20 height 15
click at [133, 296] on link "S" at bounding box center [138, 294] width 18 height 15
click at [262, 251] on link "[PERSON_NAME]" at bounding box center [293, 249] width 164 height 15
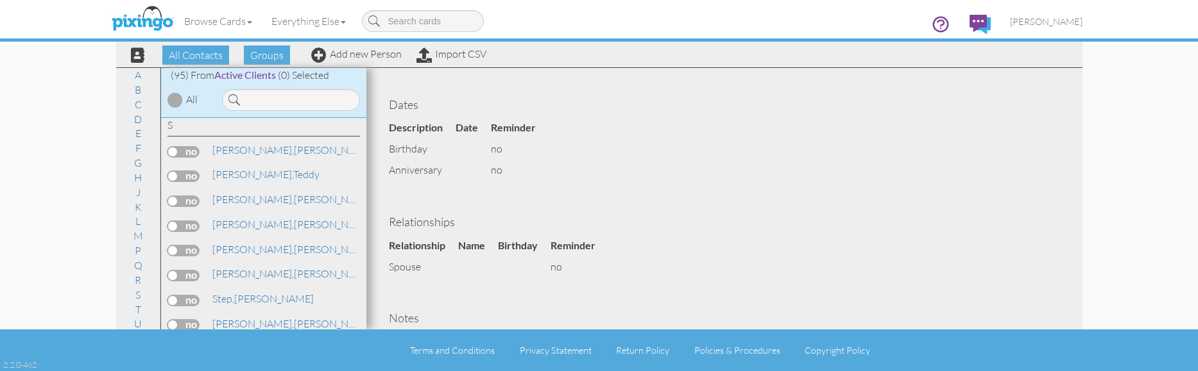
scroll to position [268, 0]
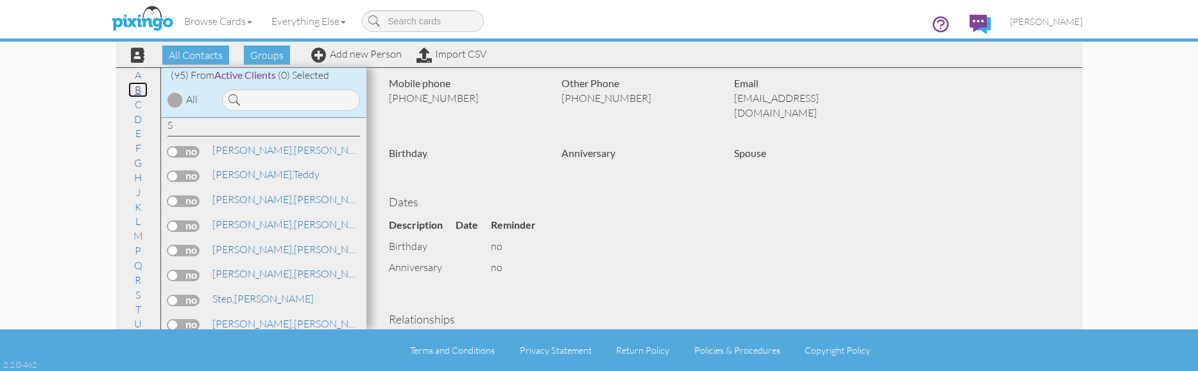
click at [135, 90] on link "B" at bounding box center [137, 89] width 19 height 15
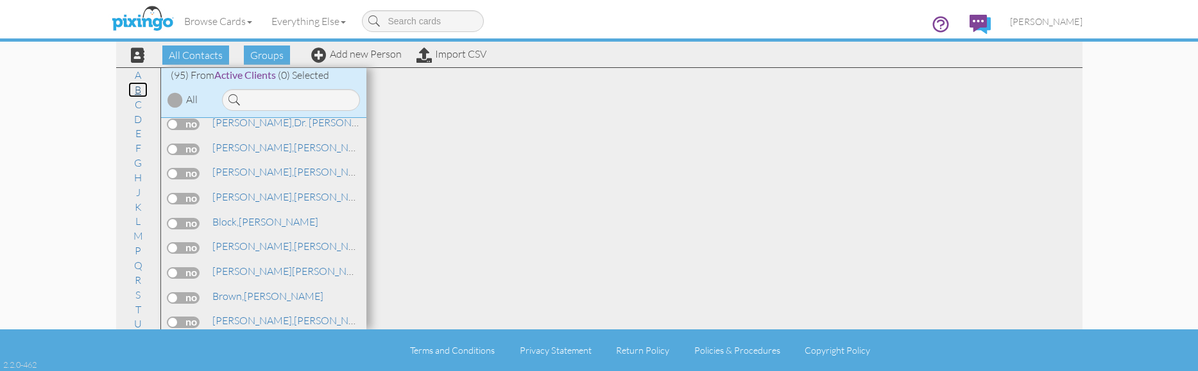
scroll to position [323, 0]
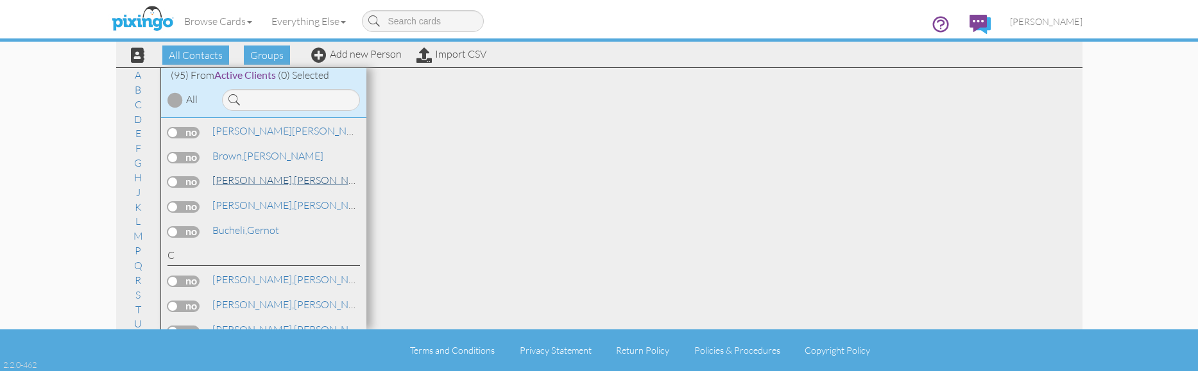
click at [261, 186] on link "[PERSON_NAME]" at bounding box center [293, 180] width 164 height 15
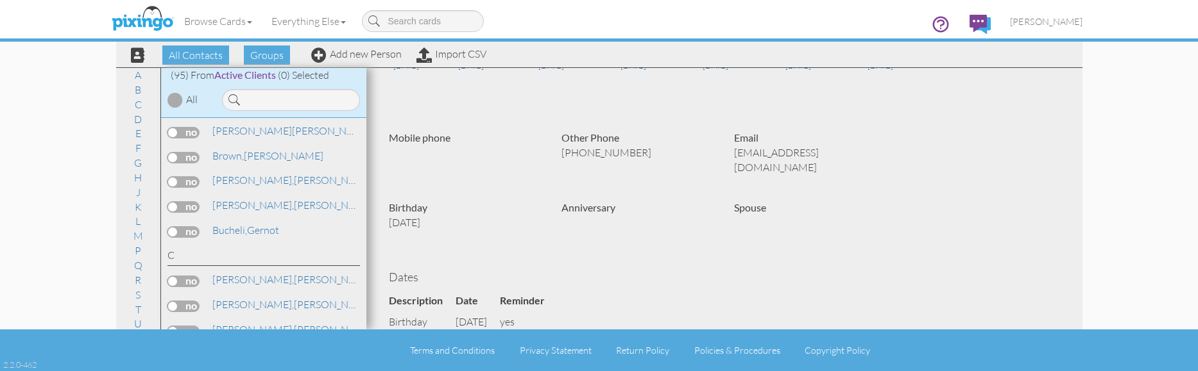
scroll to position [257, 0]
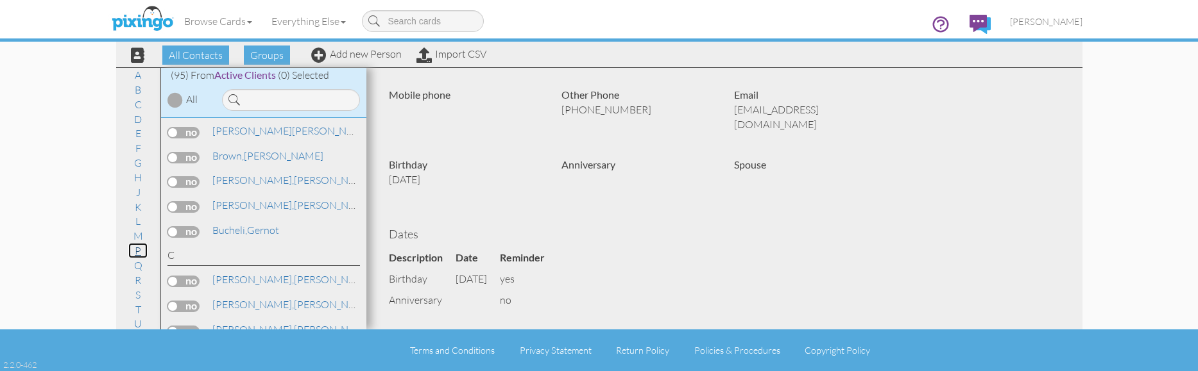
click at [139, 247] on link "P" at bounding box center [137, 250] width 19 height 15
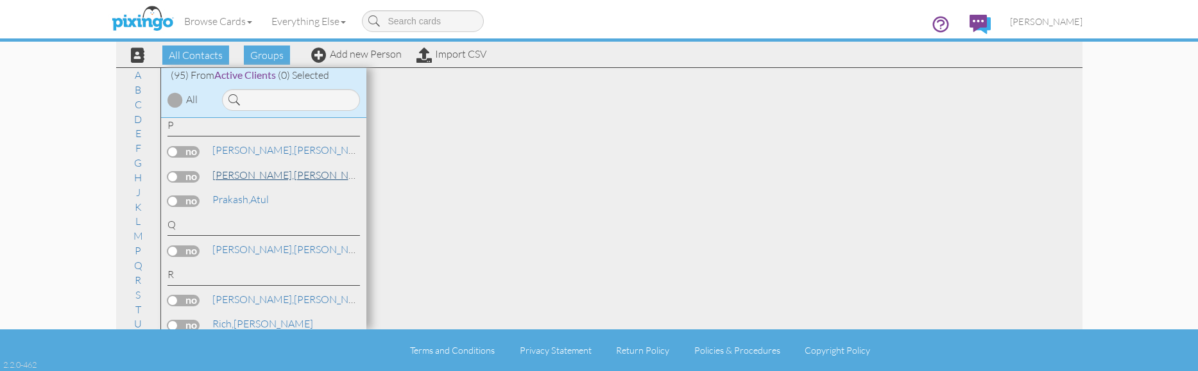
click at [244, 175] on link "[PERSON_NAME]" at bounding box center [293, 174] width 164 height 15
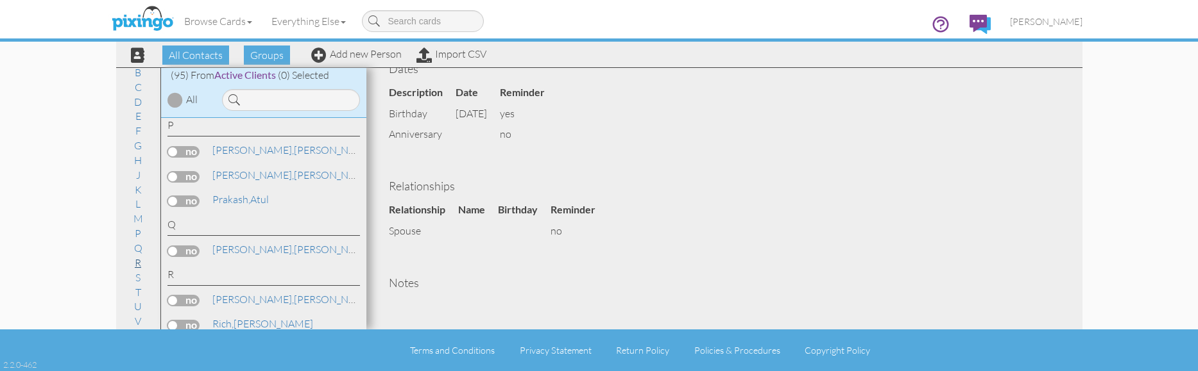
scroll to position [31, 0]
click at [130, 307] on link "V" at bounding box center [137, 307] width 19 height 15
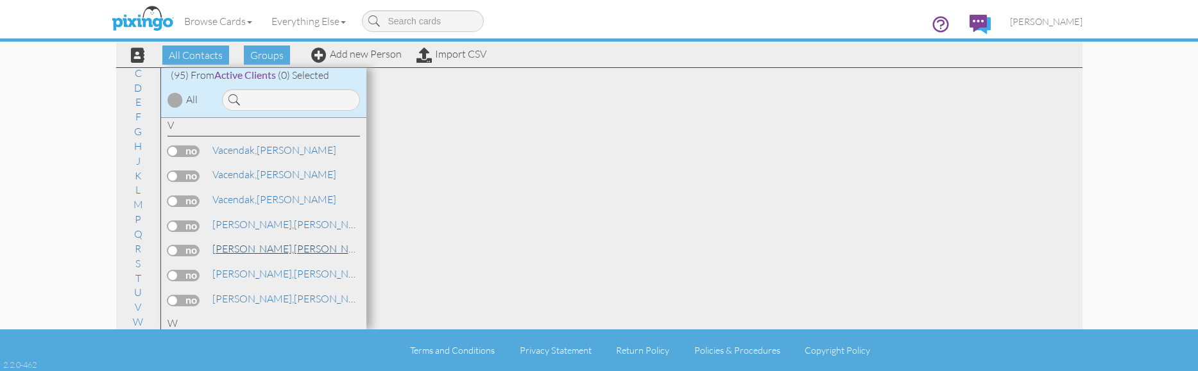
click at [250, 248] on link "[PERSON_NAME]" at bounding box center [293, 248] width 164 height 15
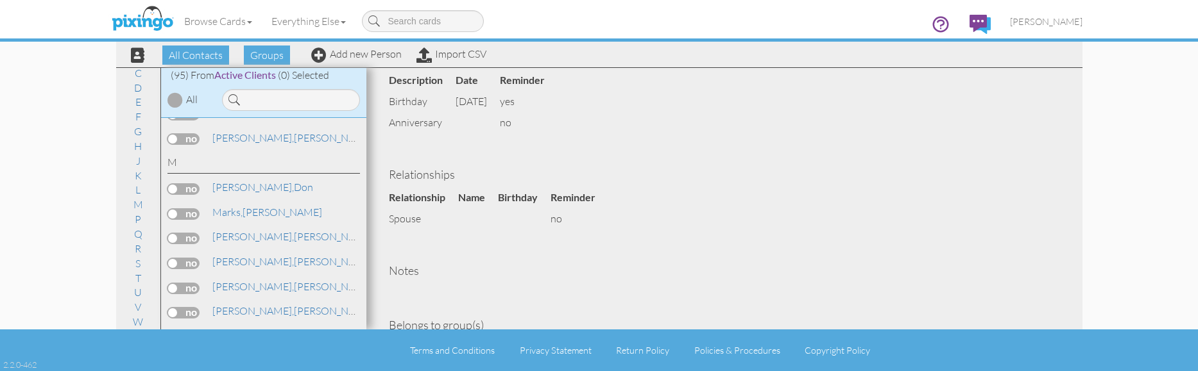
scroll to position [1307, 0]
click at [238, 164] on span "Kinder," at bounding box center [227, 166] width 31 height 13
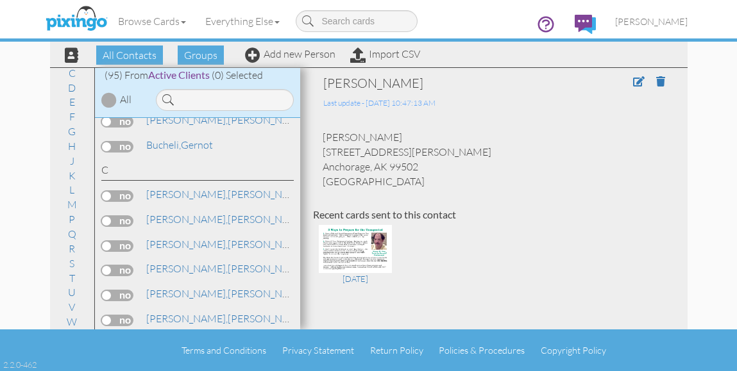
scroll to position [152, 0]
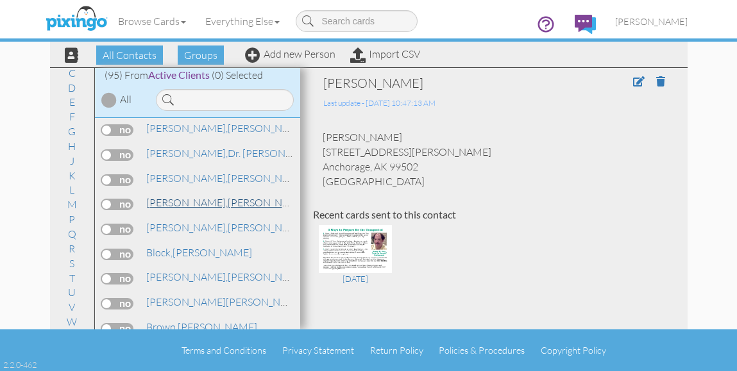
click at [174, 202] on span "[PERSON_NAME]," at bounding box center [186, 202] width 81 height 13
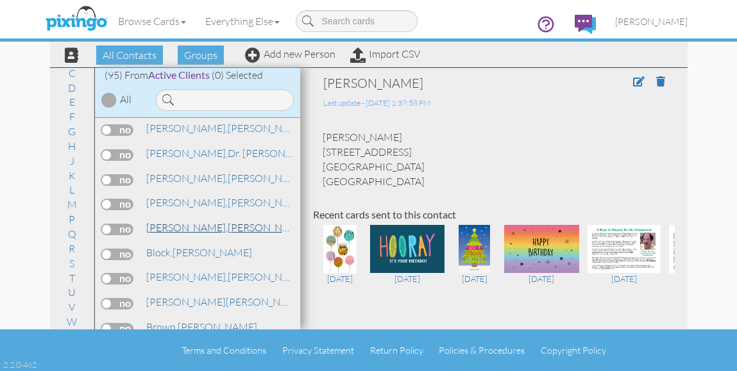
click at [189, 225] on link "Benson, James" at bounding box center [227, 227] width 164 height 15
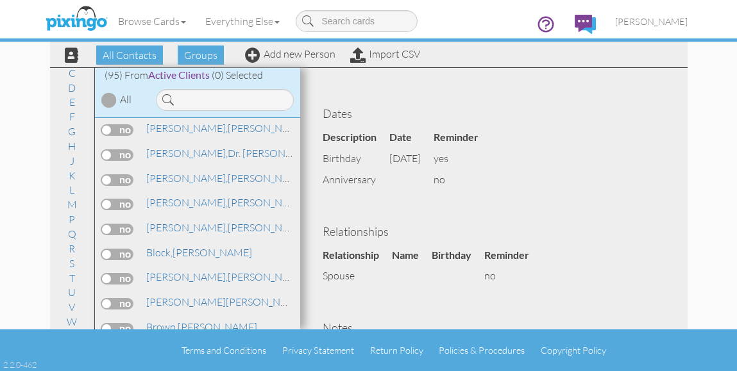
scroll to position [385, 0]
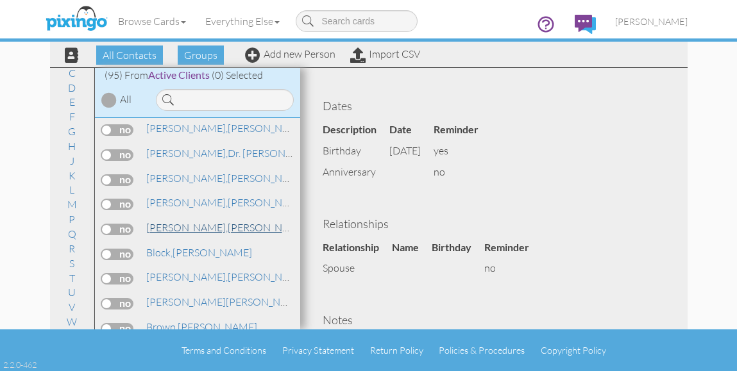
click at [157, 230] on span "[PERSON_NAME]," at bounding box center [186, 227] width 81 height 13
click at [178, 226] on span "[PERSON_NAME]," at bounding box center [186, 227] width 81 height 13
click at [162, 253] on span "Block," at bounding box center [159, 252] width 26 height 13
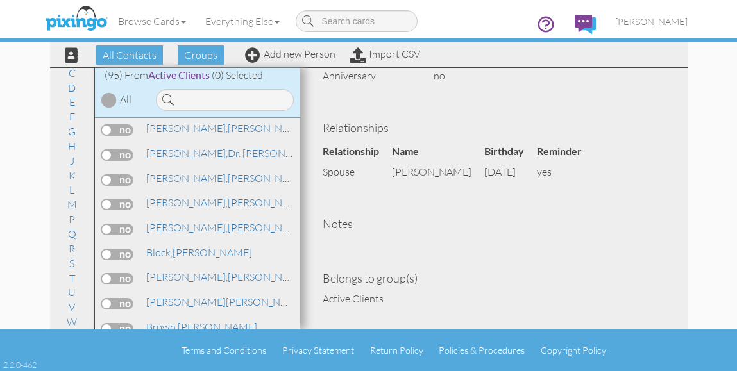
scroll to position [482, 0]
click at [169, 228] on span "[PERSON_NAME]," at bounding box center [186, 227] width 81 height 13
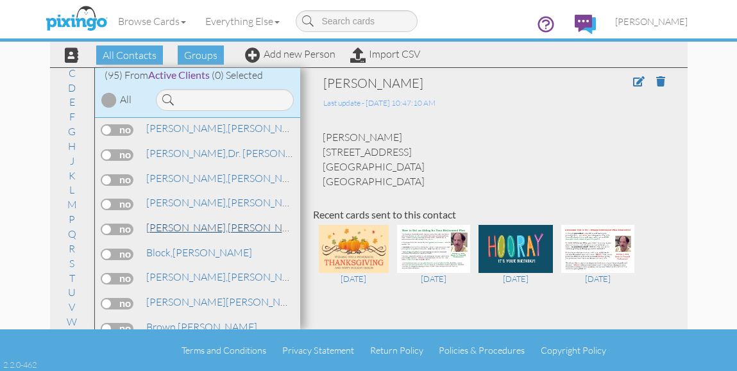
click at [174, 230] on span "[PERSON_NAME]," at bounding box center [186, 227] width 81 height 13
click at [169, 255] on span "Block," at bounding box center [159, 252] width 26 height 13
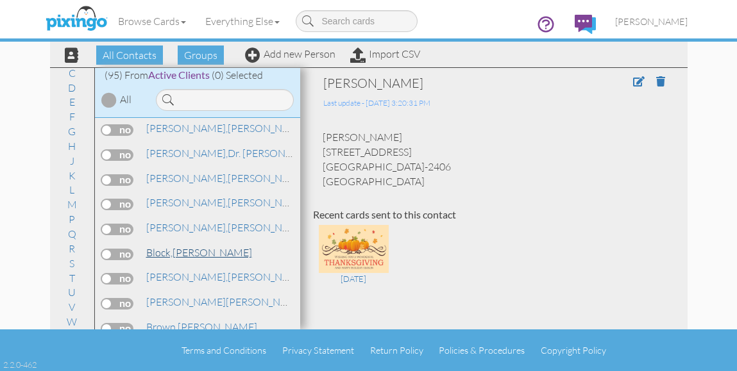
click at [165, 255] on span "Block," at bounding box center [159, 252] width 26 height 13
click at [165, 249] on span "Block," at bounding box center [159, 252] width 26 height 13
click at [165, 251] on span "Block," at bounding box center [159, 252] width 26 height 13
click at [633, 79] on span at bounding box center [639, 81] width 12 height 10
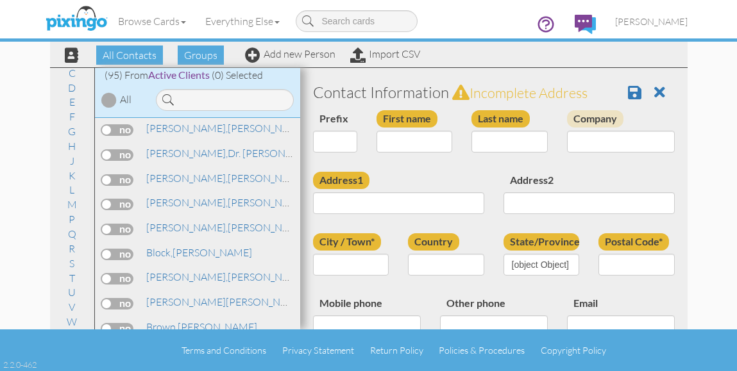
type input "[PERSON_NAME]"
type input "Block"
type input "[STREET_ADDRESS]"
type input "[GEOGRAPHIC_DATA]"
type input "91307-2406"
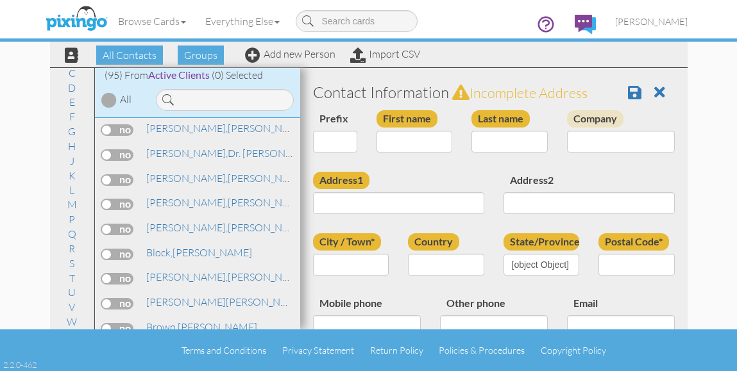
type input "[PHONE_NUMBER]"
type input "[EMAIL_ADDRESS][DOMAIN_NAME]"
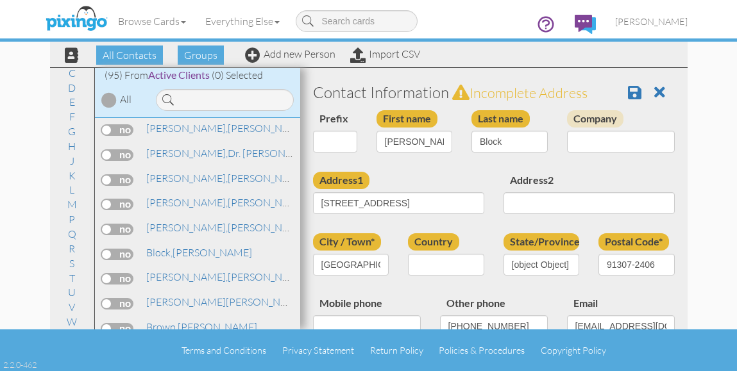
select select "object:3390"
select select "object:3635"
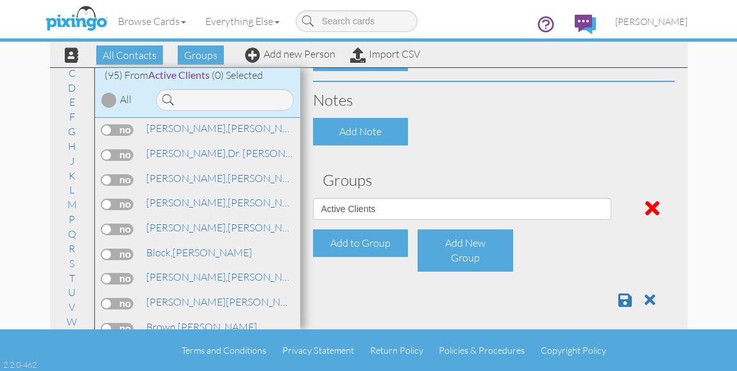
scroll to position [590, 0]
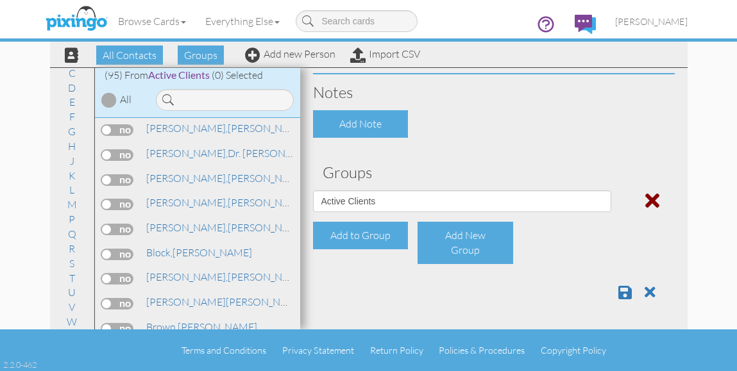
click at [645, 201] on span at bounding box center [652, 201] width 14 height 21
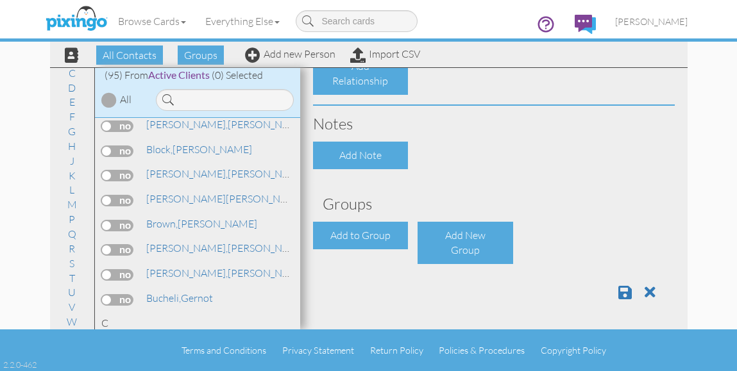
scroll to position [257, 0]
click at [156, 146] on span "Block," at bounding box center [159, 148] width 26 height 13
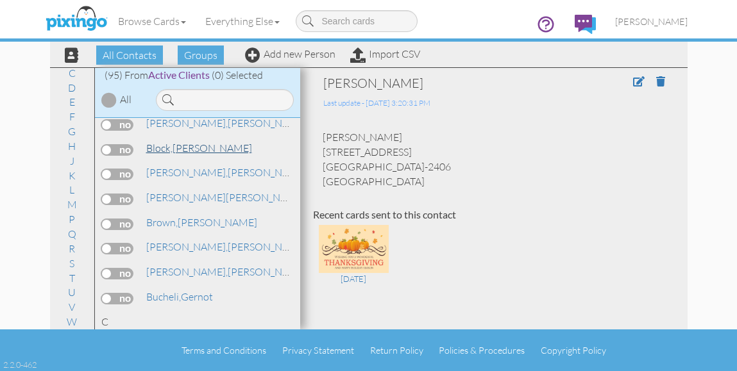
click at [155, 152] on span "Block," at bounding box center [159, 148] width 26 height 13
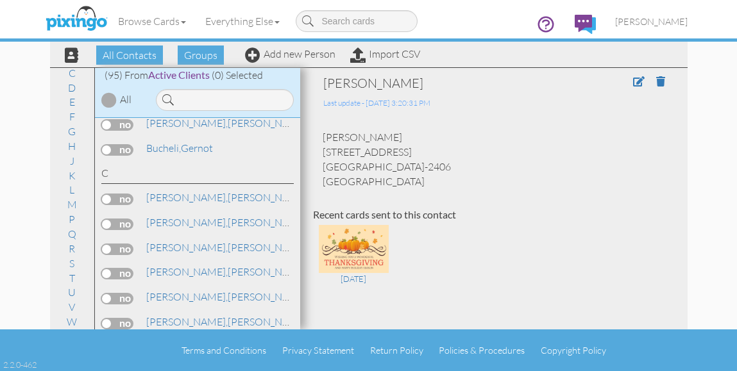
scroll to position [641, 0]
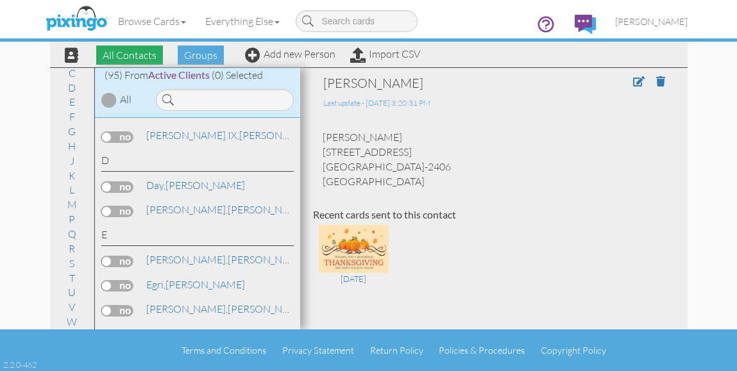
click at [139, 58] on span "All Contacts" at bounding box center [129, 55] width 67 height 19
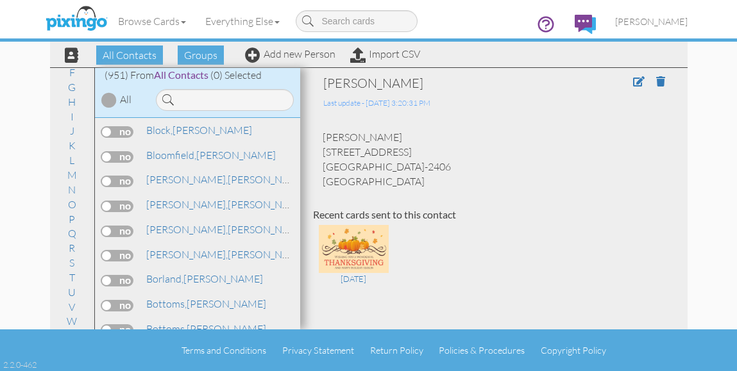
scroll to position [1858, 0]
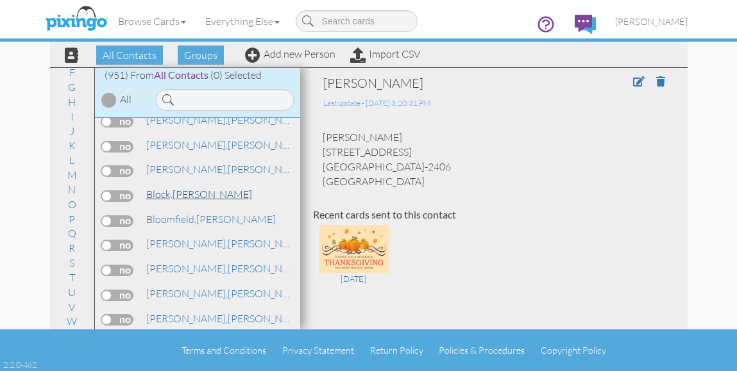
click at [155, 194] on span "Block," at bounding box center [159, 194] width 26 height 13
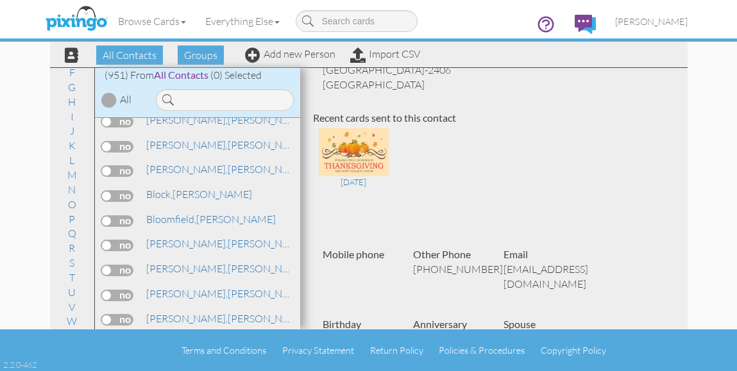
scroll to position [0, 0]
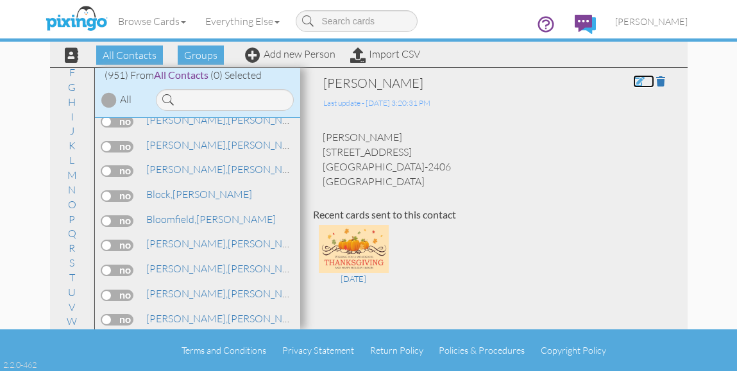
click at [633, 78] on span at bounding box center [639, 81] width 12 height 10
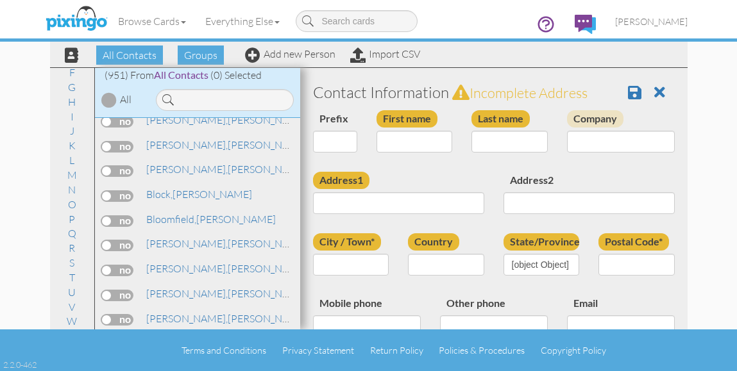
type input "[PERSON_NAME]"
type input "Block"
type input "[STREET_ADDRESS]"
type input "West Hills"
type input "91307-2406"
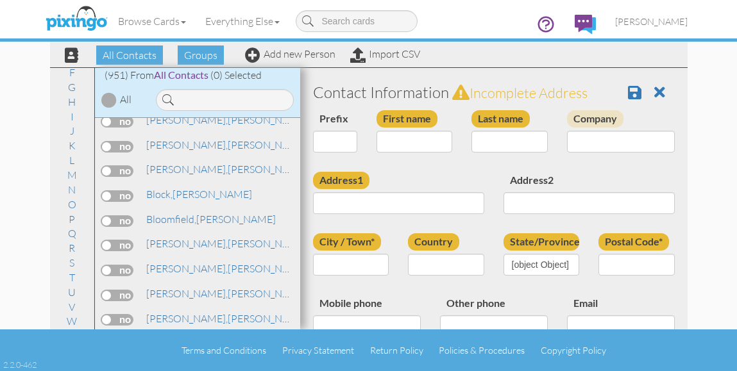
type input "818-704-0274"
type input "joanneb66@aol.com"
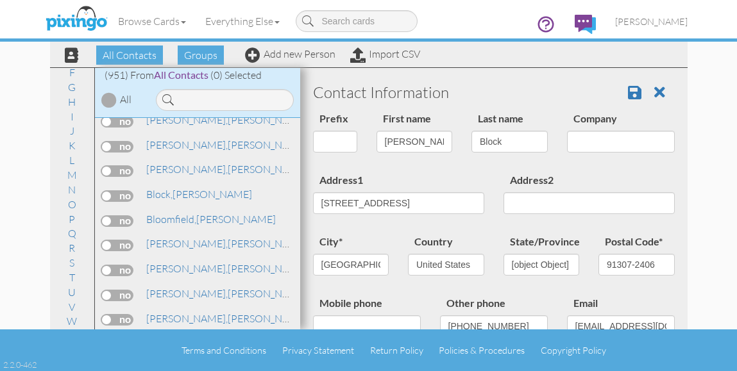
select select "object:3390"
select select "object:3635"
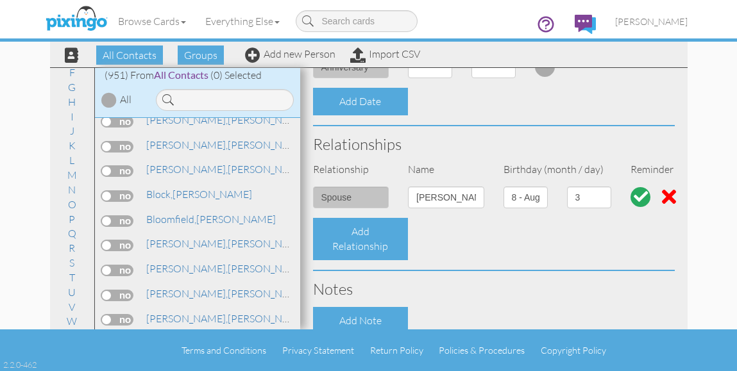
scroll to position [577, 0]
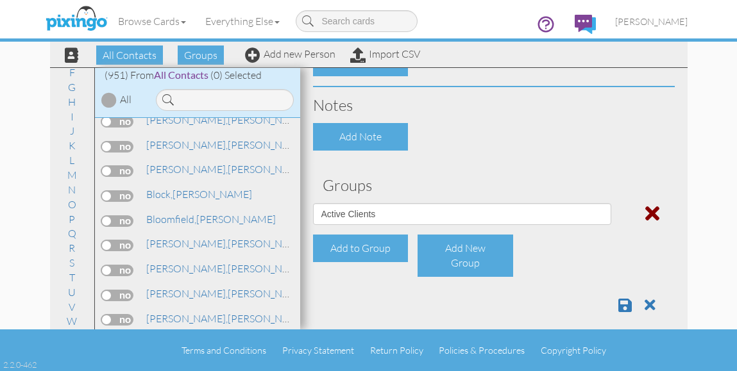
click at [646, 210] on span at bounding box center [652, 213] width 14 height 21
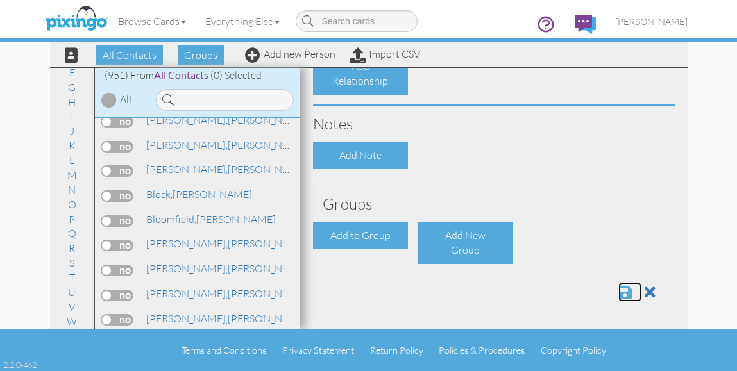
click at [618, 294] on span at bounding box center [624, 292] width 13 height 15
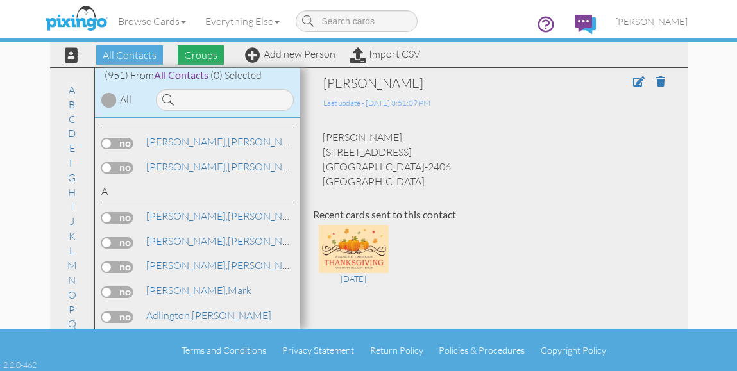
click at [194, 56] on span "Groups" at bounding box center [201, 55] width 46 height 19
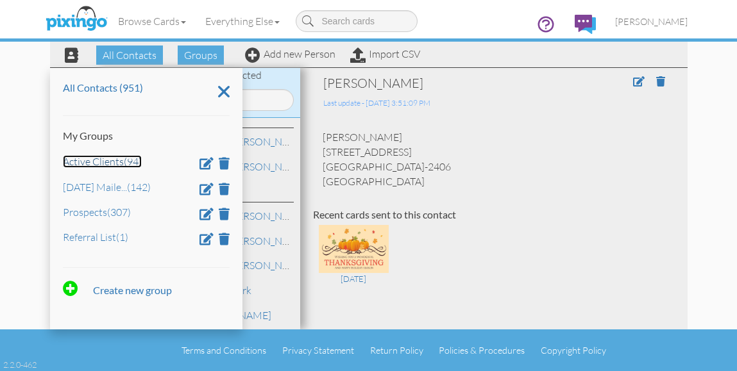
click at [103, 165] on link "Active Clients (94)" at bounding box center [102, 161] width 79 height 13
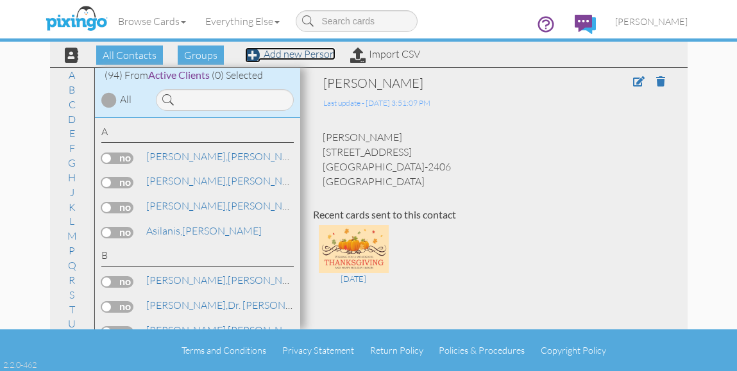
click at [288, 53] on link "Add new Person" at bounding box center [290, 53] width 90 height 13
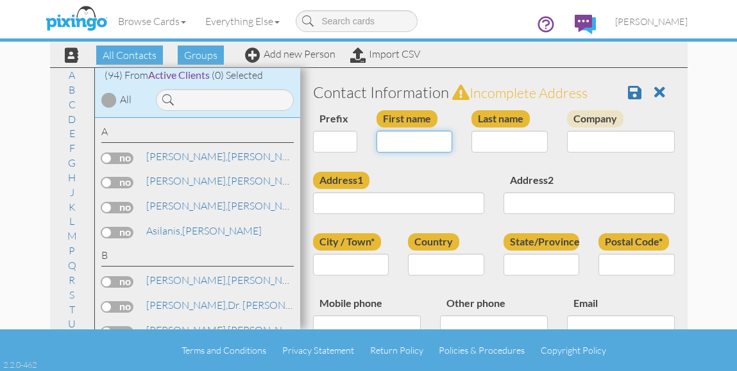
click at [412, 139] on input "First name" at bounding box center [415, 142] width 76 height 22
type input "[PERSON_NAME]"
click at [498, 138] on input "Last name" at bounding box center [509, 142] width 76 height 22
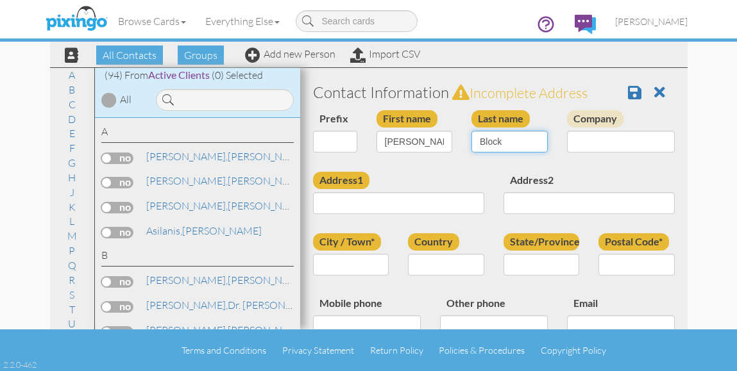
type input "Block"
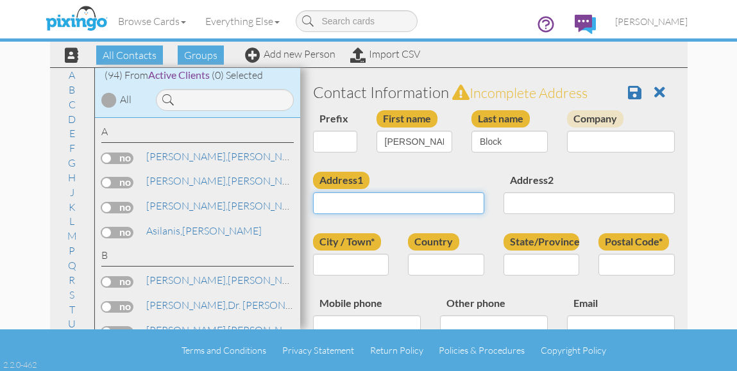
click at [339, 205] on input "Address1" at bounding box center [398, 203] width 171 height 22
click at [407, 204] on input "6916 Bobbyboyar" at bounding box center [398, 203] width 171 height 22
type input "[STREET_ADDRESS]"
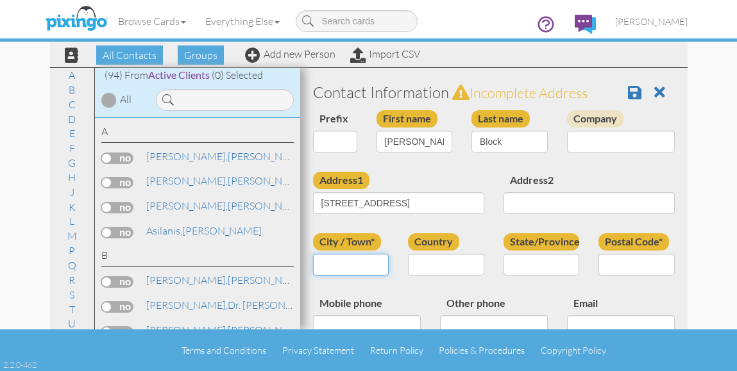
click at [346, 264] on input "City / Town*" at bounding box center [351, 265] width 76 height 22
type input "[GEOGRAPHIC_DATA]"
click at [525, 265] on input "State/Province" at bounding box center [542, 265] width 76 height 22
type input "CA"
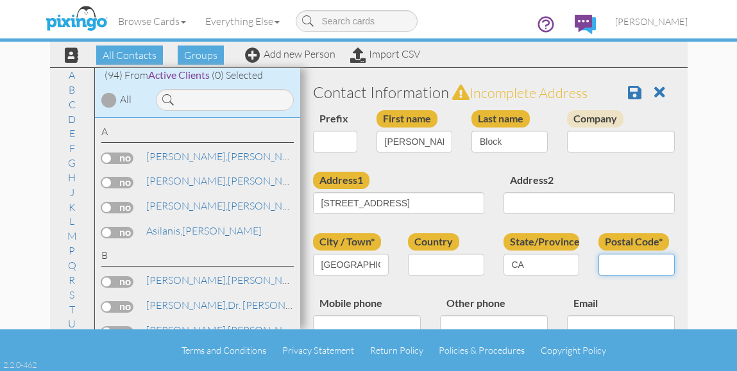
click at [634, 264] on input "Postal Code*" at bounding box center [636, 265] width 76 height 22
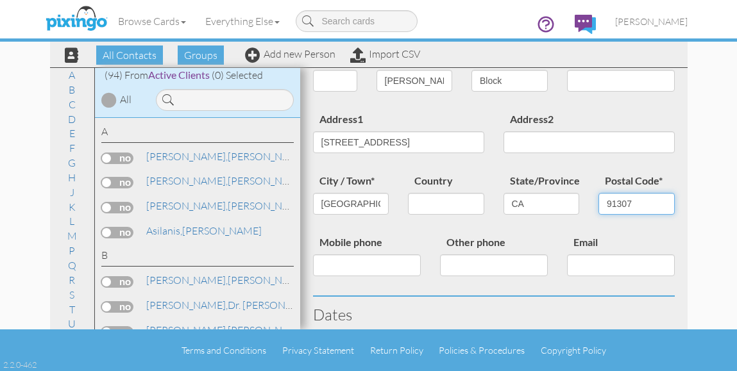
scroll to position [128, 0]
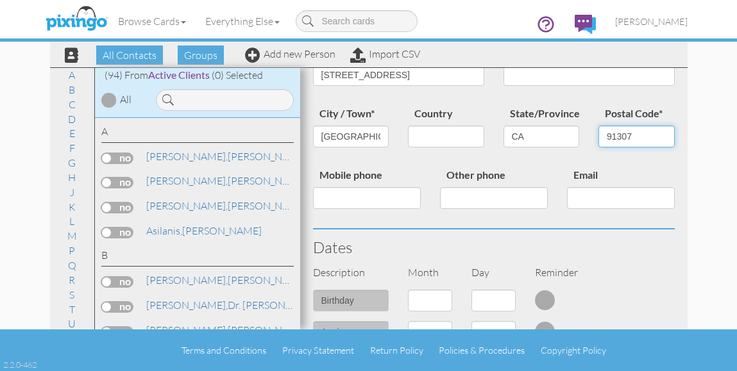
type input "91307"
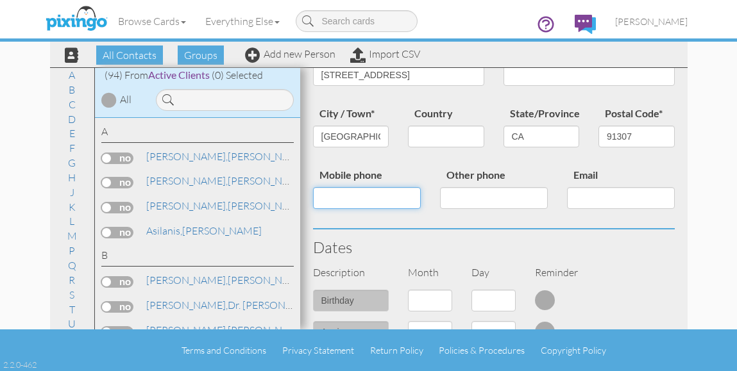
click at [362, 199] on input "Mobile phone" at bounding box center [367, 198] width 108 height 22
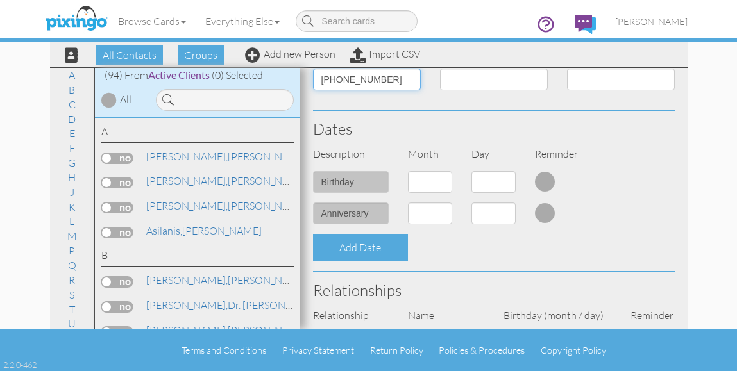
scroll to position [257, 0]
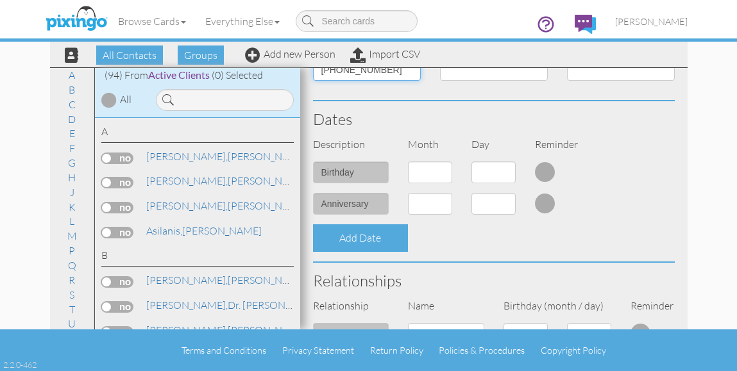
type input "[PHONE_NUMBER]"
click at [444, 170] on select "1 - [DATE] - [DATE] - [DATE] - [DATE] - [DATE] - [DATE] - [DATE] - [DATE] - [DA…" at bounding box center [430, 173] width 44 height 22
select select "object:3141"
click at [408, 162] on select "1 - [DATE] - [DATE] - [DATE] - [DATE] - [DATE] - [DATE] - [DATE] - [DATE] - [DA…" at bounding box center [430, 173] width 44 height 22
click at [503, 173] on select "1 2 3 4 5 6 7 8 9 10 11 12 13 14 15 16 17 18 19 20 21 22 23 24 25 26 27 28 29 3…" at bounding box center [493, 173] width 44 height 22
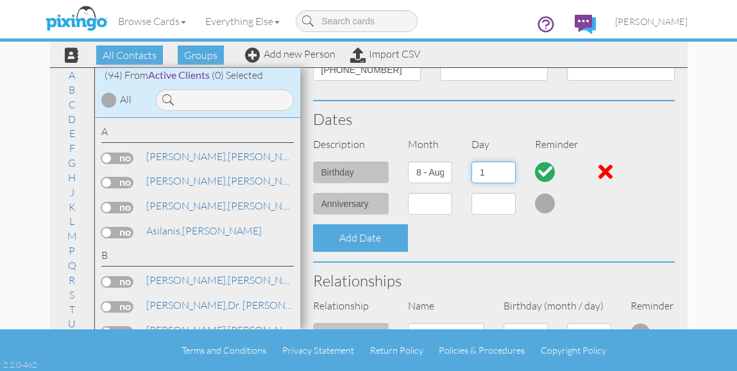
select select "number:3"
click at [471, 162] on select "1 2 3 4 5 6 7 8 9 10 11 12 13 14 15 16 17 18 19 20 21 22 23 24 25 26 27 28 29 3…" at bounding box center [493, 173] width 44 height 22
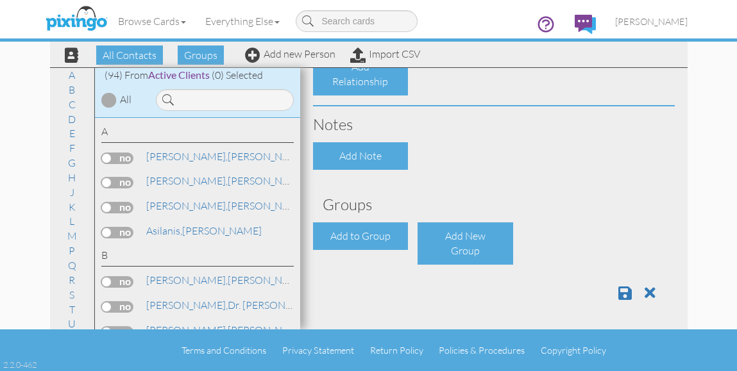
scroll to position [559, 0]
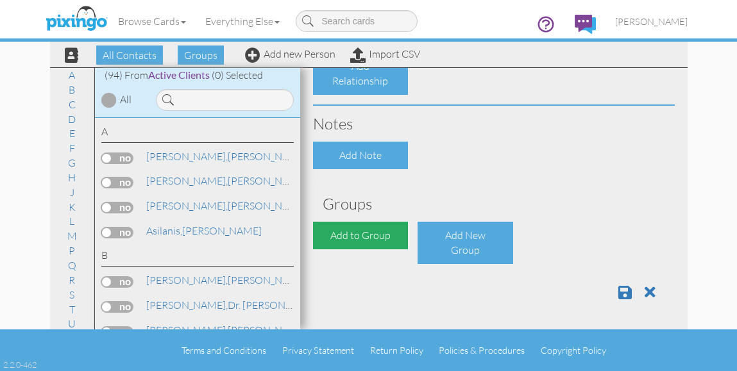
click at [365, 232] on div "Add to Group" at bounding box center [361, 236] width 96 height 28
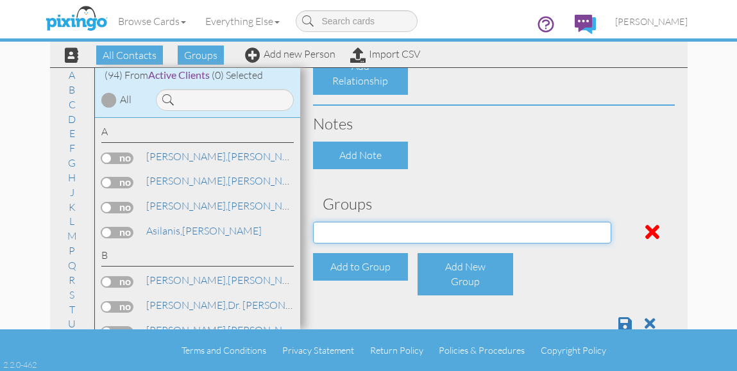
click at [568, 230] on select "Active Clients [DATE] Mailer List Prospects Referral List" at bounding box center [462, 233] width 298 height 22
select select "object:3394"
click at [313, 222] on select "Active Clients [DATE] Mailer List Prospects Referral List" at bounding box center [462, 233] width 298 height 22
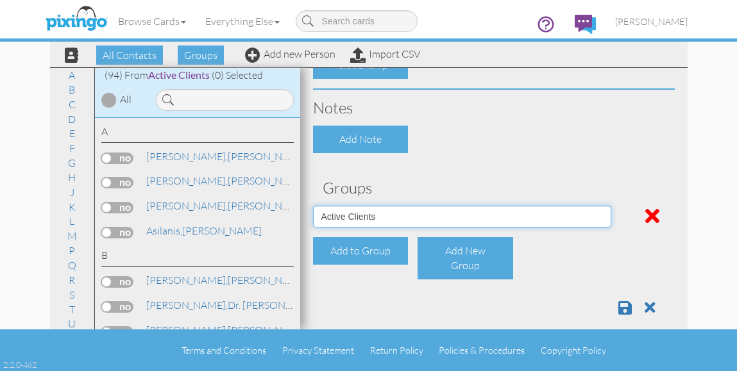
scroll to position [590, 0]
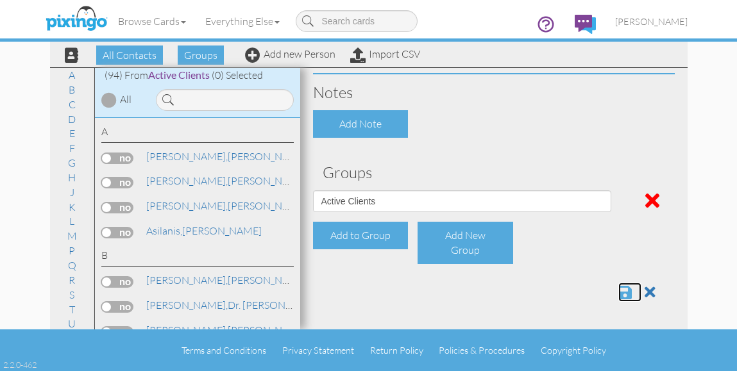
click at [618, 289] on span at bounding box center [624, 292] width 13 height 15
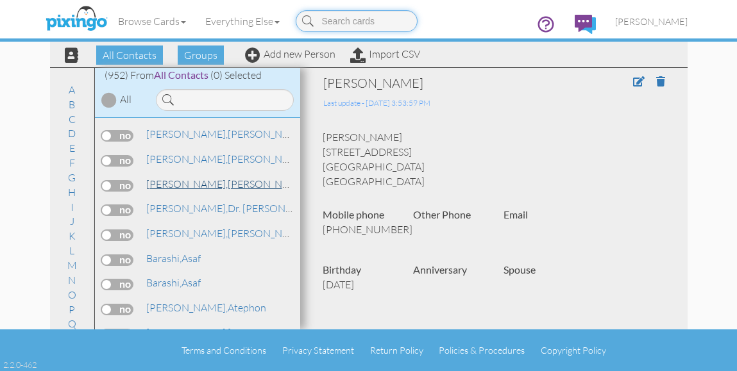
scroll to position [1026, 0]
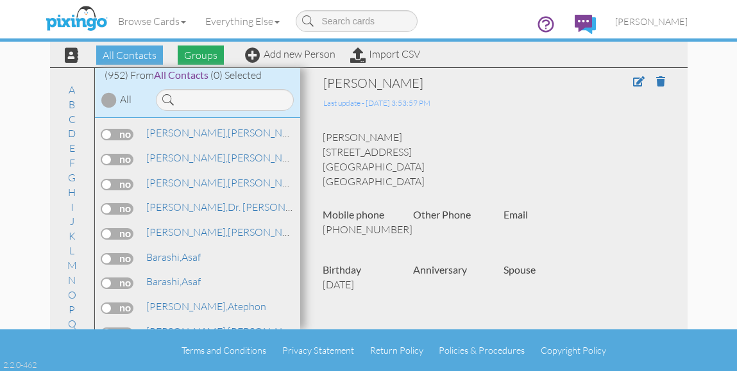
click at [190, 58] on span "Groups" at bounding box center [201, 55] width 46 height 19
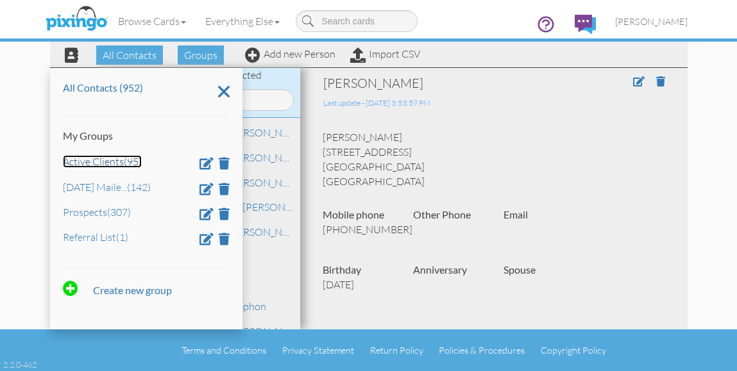
click at [101, 166] on link "Active Clients (95)" at bounding box center [102, 161] width 79 height 13
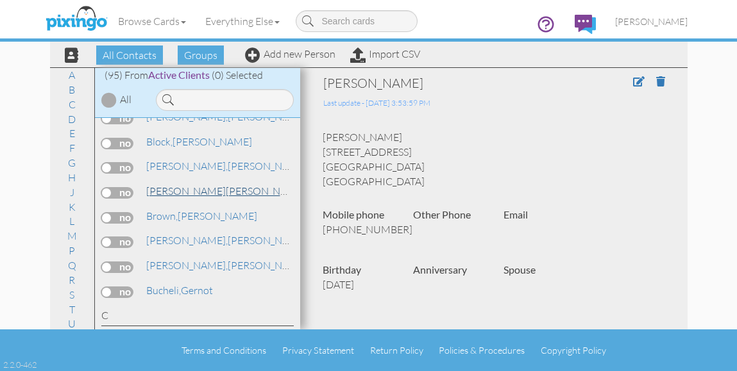
scroll to position [266, 0]
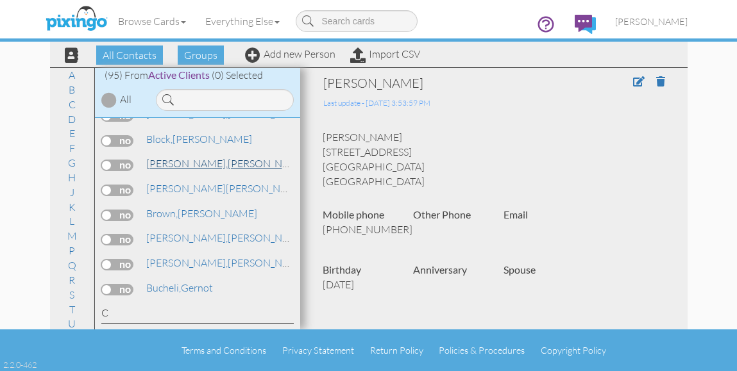
click at [178, 165] on link "[PERSON_NAME]" at bounding box center [227, 163] width 164 height 15
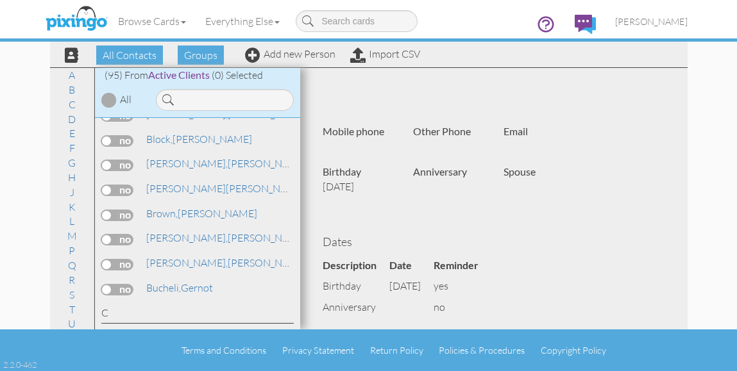
scroll to position [257, 0]
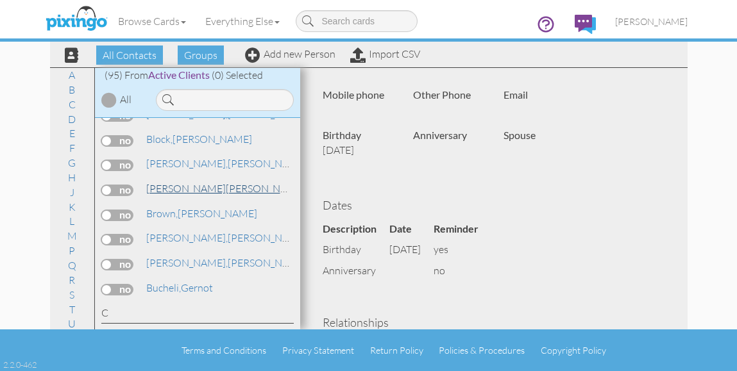
click at [167, 188] on span "[PERSON_NAME]" at bounding box center [186, 188] width 80 height 13
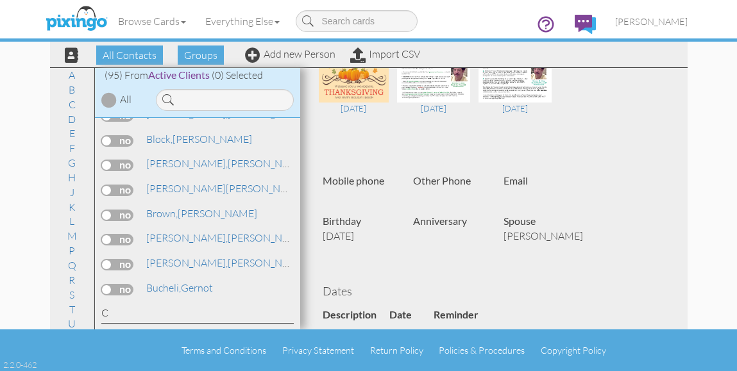
scroll to position [192, 0]
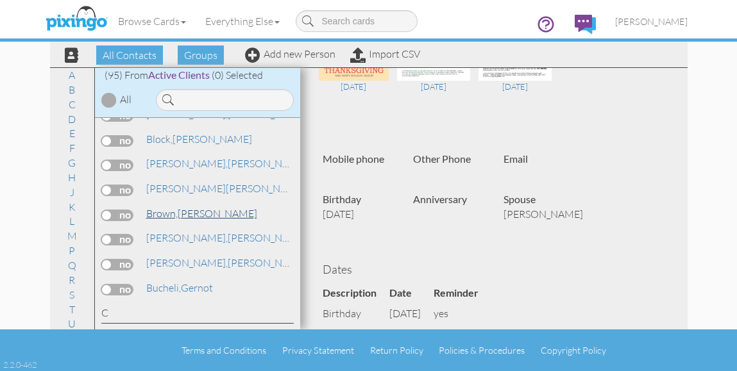
click at [185, 210] on link "[PERSON_NAME]" at bounding box center [202, 213] width 114 height 15
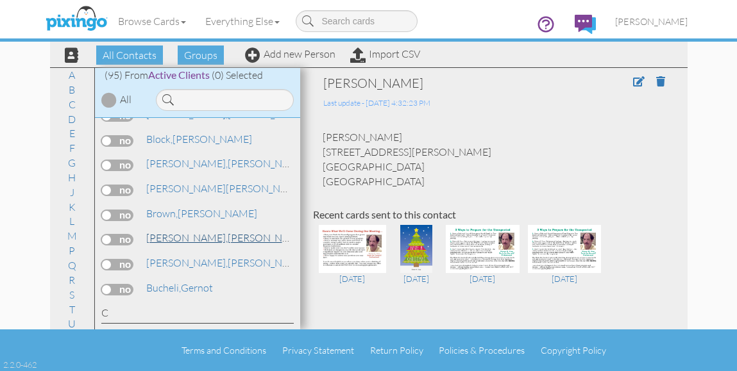
click at [187, 239] on span "[PERSON_NAME]," at bounding box center [186, 238] width 81 height 13
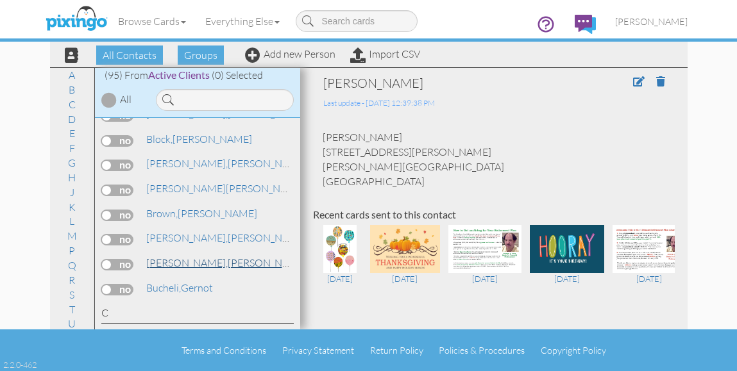
click at [174, 264] on span "[PERSON_NAME]," at bounding box center [186, 263] width 81 height 13
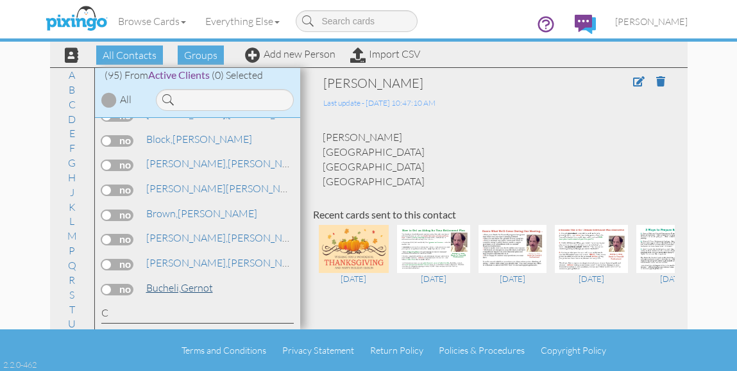
click at [172, 285] on span "Bucheli," at bounding box center [163, 288] width 35 height 13
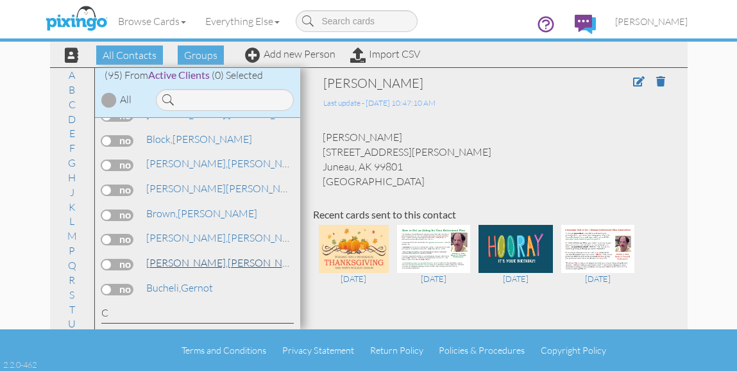
scroll to position [330, 0]
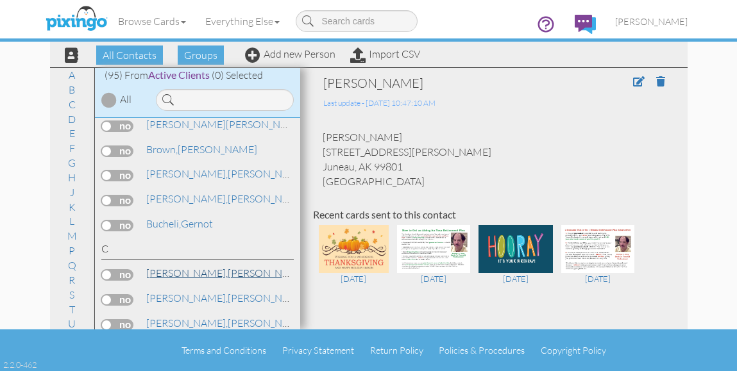
click at [190, 276] on link "[PERSON_NAME]" at bounding box center [227, 273] width 164 height 15
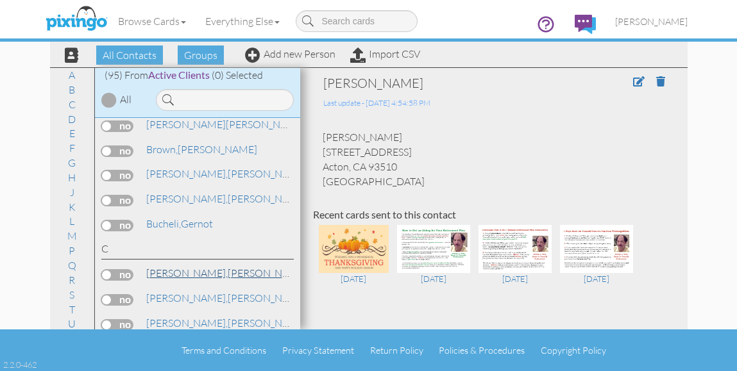
click at [193, 273] on link "[PERSON_NAME]" at bounding box center [227, 273] width 164 height 15
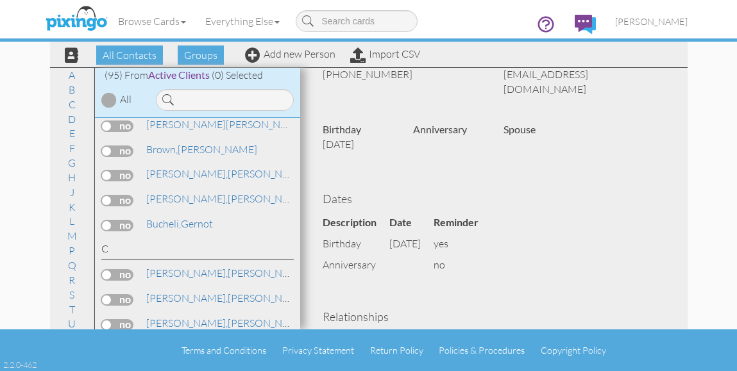
scroll to position [321, 0]
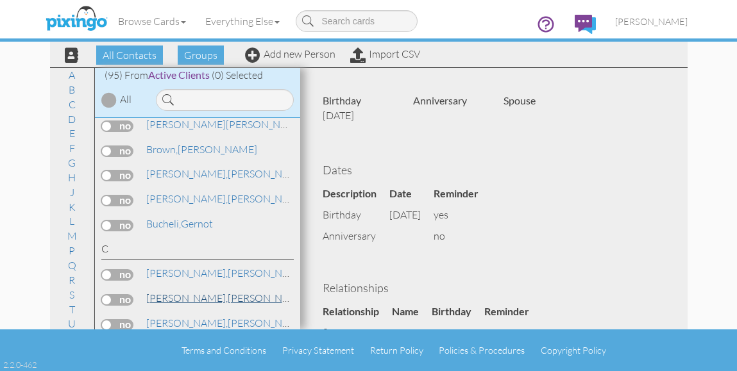
click at [162, 294] on span "[PERSON_NAME]," at bounding box center [186, 298] width 81 height 13
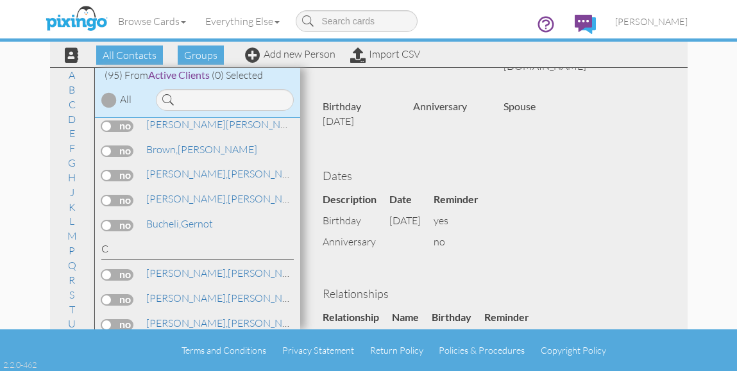
scroll to position [321, 0]
